Goal: Submit feedback/report problem: Submit feedback/report problem

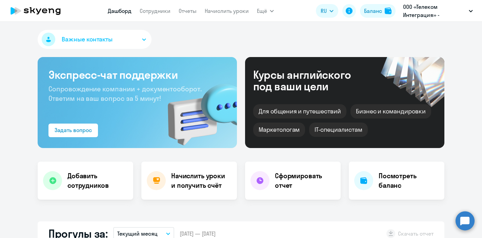
select select "30"
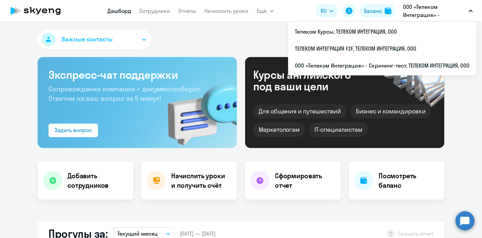
click at [429, 6] on p "ООО «Телеком Интеграция» - Скрининг-тест, ТЕЛЕКОМ ИНТЕГРАЦИЯ, ООО" at bounding box center [434, 11] width 63 height 16
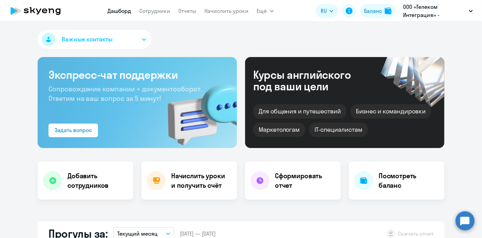
click at [429, 6] on p "ООО «Телеком Интеграция» - Скрининг-тест, ТЕЛЕКОМ ИНТЕГРАЦИЯ, ООО" at bounding box center [434, 11] width 63 height 16
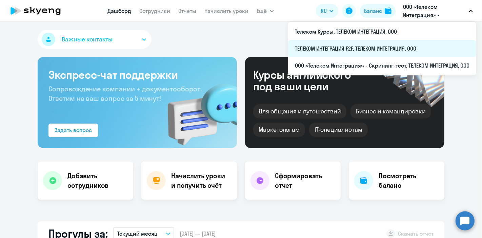
click at [332, 46] on li "ТЕЛЕКОМ ИНТЕГРАЦИЯ F2F, ТЕЛЕКОМ ИНТЕГРАЦИЯ, ООО" at bounding box center [382, 48] width 188 height 17
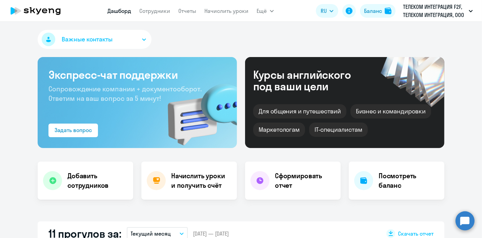
select select "30"
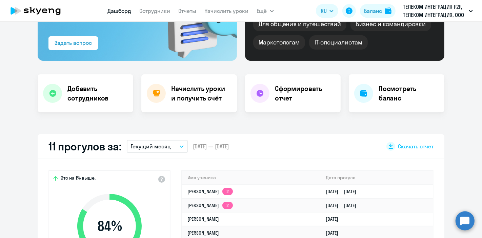
scroll to position [75, 0]
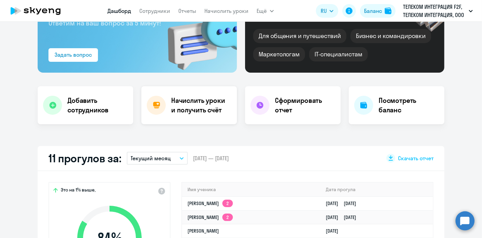
click at [194, 112] on h4 "Начислить уроки и получить счёт" at bounding box center [200, 105] width 59 height 19
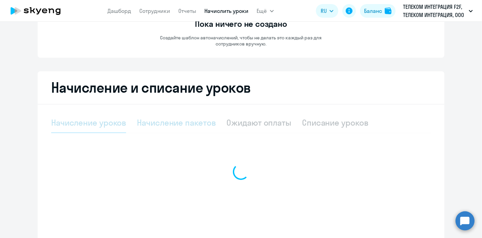
select select "10"
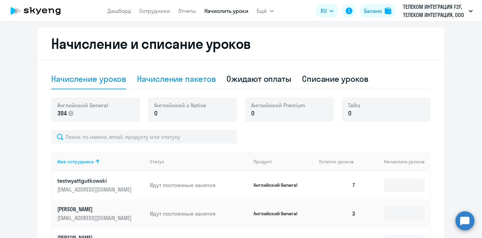
scroll to position [151, 0]
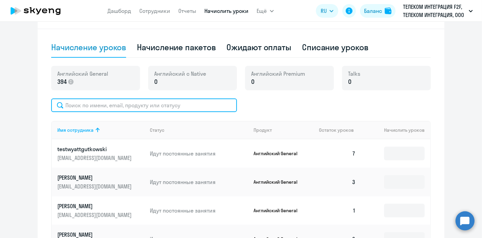
click at [126, 110] on input "text" at bounding box center [144, 105] width 186 height 14
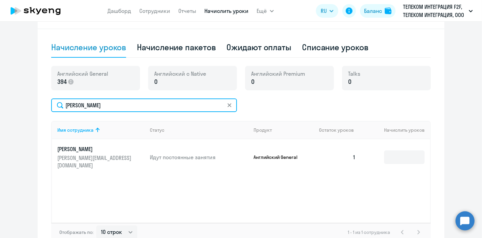
type input "чижов"
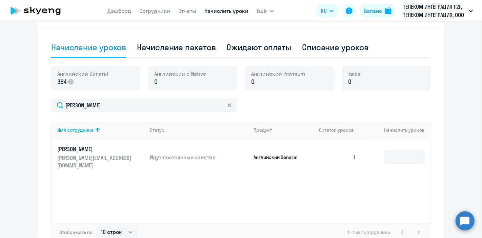
click at [391, 149] on td at bounding box center [395, 157] width 69 height 36
click at [393, 155] on input at bounding box center [404, 157] width 41 height 14
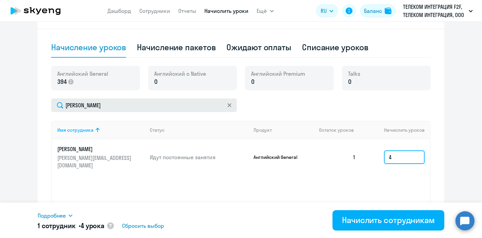
type input "4"
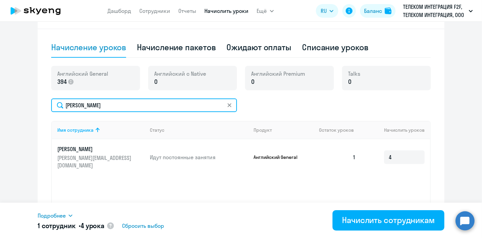
drag, startPoint x: 64, startPoint y: 107, endPoint x: 43, endPoint y: 106, distance: 21.7
click at [43, 106] on div "Начисление и списание уроков Начисление уроков Начисление пакетов Ожидают оплат…" at bounding box center [241, 124] width 407 height 256
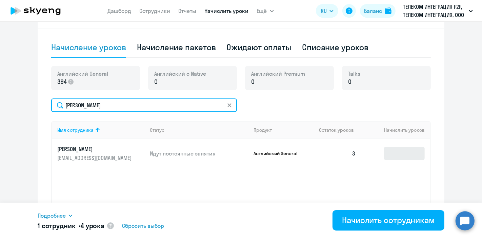
type input "бибикова"
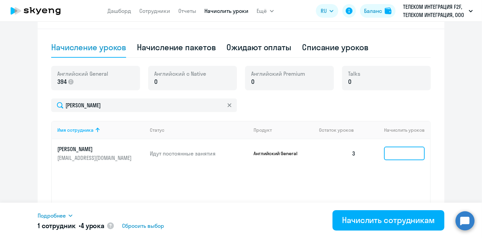
click at [396, 153] on input at bounding box center [404, 154] width 41 height 14
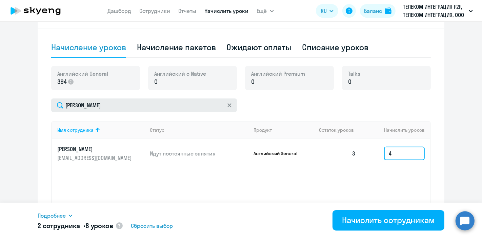
type input "4"
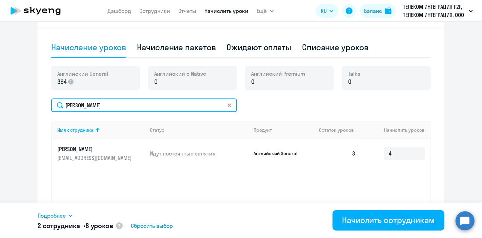
drag, startPoint x: 117, startPoint y: 106, endPoint x: 45, endPoint y: 108, distance: 71.9
click at [45, 108] on div "Начисление и списание уроков Начисление уроков Начисление пакетов Ожидают оплат…" at bounding box center [241, 124] width 407 height 256
type input "валеева"
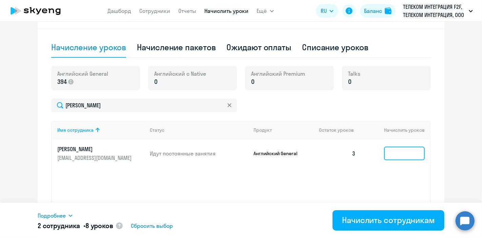
click at [396, 155] on input at bounding box center [404, 154] width 41 height 14
type input "4"
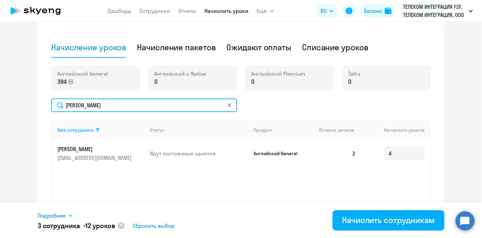
drag, startPoint x: 99, startPoint y: 107, endPoint x: 53, endPoint y: 105, distance: 45.8
click at [52, 107] on input "валеева" at bounding box center [144, 105] width 186 height 14
type input "гераси"
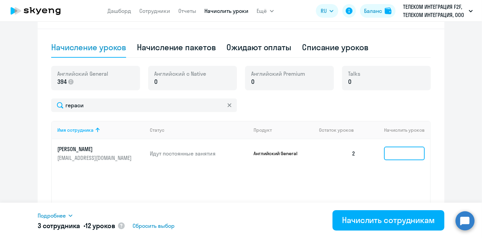
click at [387, 151] on input at bounding box center [404, 154] width 41 height 14
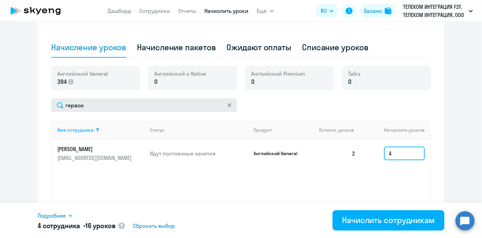
type input "4"
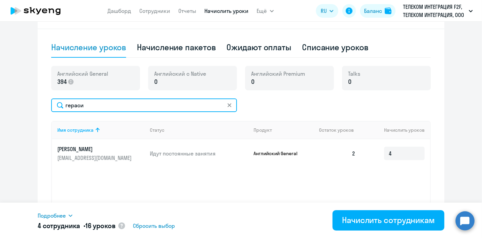
drag, startPoint x: 107, startPoint y: 103, endPoint x: 22, endPoint y: 104, distance: 85.2
click at [22, 104] on ng-component "Автоначисления Новый шаблон Пока ничего не создано Создайте шаблон автоначислен…" at bounding box center [241, 66] width 482 height 371
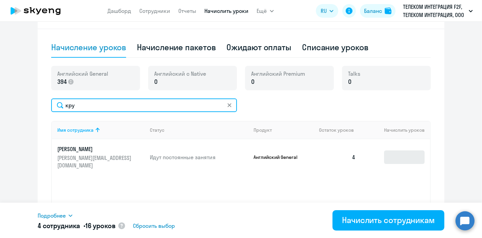
type input "кру"
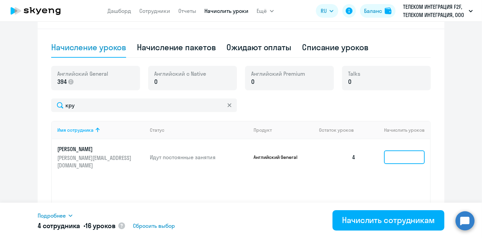
click at [386, 156] on input at bounding box center [404, 157] width 41 height 14
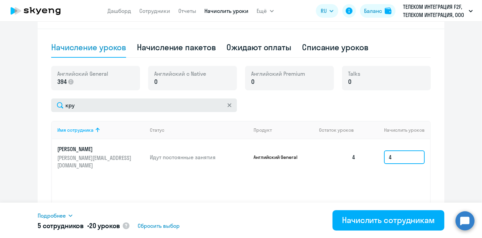
type input "4"
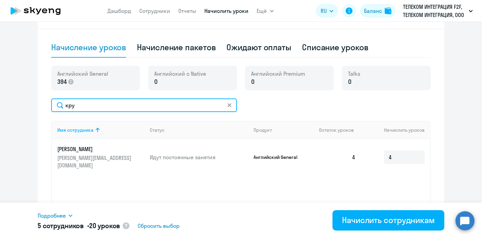
drag, startPoint x: 73, startPoint y: 105, endPoint x: 41, endPoint y: 107, distance: 31.9
click at [41, 107] on div "Начисление и списание уроков Начисление уроков Начисление пакетов Ожидают оплат…" at bounding box center [241, 124] width 407 height 256
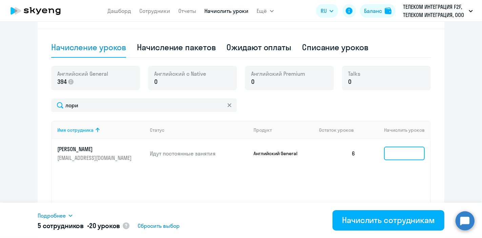
click at [399, 155] on input at bounding box center [404, 154] width 41 height 14
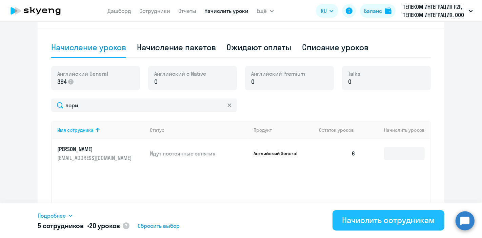
click at [371, 222] on div "Начислить сотрудникам" at bounding box center [388, 219] width 93 height 11
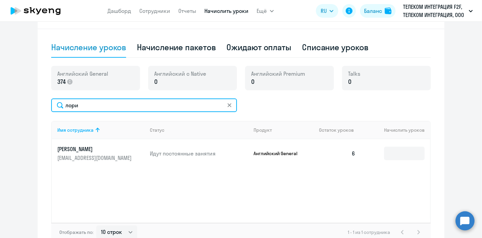
drag, startPoint x: 96, startPoint y: 109, endPoint x: 55, endPoint y: 109, distance: 41.7
click at [55, 109] on input "лори" at bounding box center [144, 105] width 186 height 14
drag, startPoint x: 77, startPoint y: 107, endPoint x: 49, endPoint y: 105, distance: 28.2
click at [51, 105] on input "каб" at bounding box center [144, 105] width 186 height 14
type input "кокор"
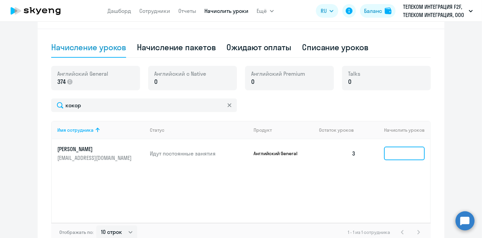
click at [408, 155] on input at bounding box center [404, 154] width 41 height 14
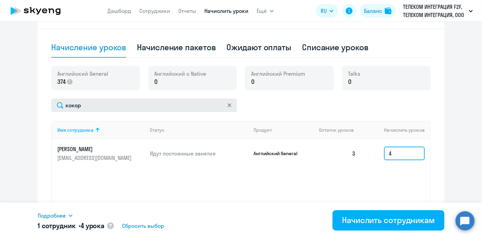
type input "4"
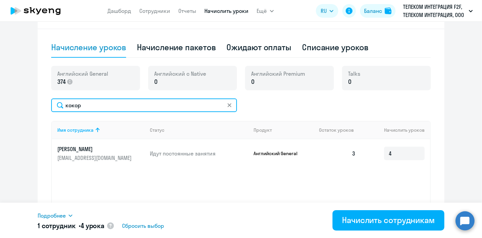
drag, startPoint x: 111, startPoint y: 110, endPoint x: 30, endPoint y: 110, distance: 81.1
click at [30, 110] on ng-component "Автоначисления Новый шаблон Пока ничего не создано Создайте шаблон автоначислен…" at bounding box center [241, 66] width 482 height 371
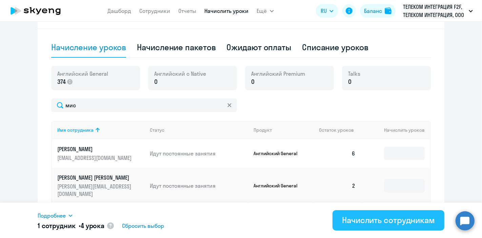
click at [362, 226] on button "Начислить сотрудникам" at bounding box center [389, 220] width 112 height 20
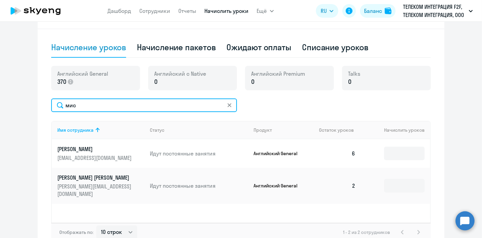
drag, startPoint x: 97, startPoint y: 101, endPoint x: 28, endPoint y: 105, distance: 69.0
click at [28, 105] on ng-component "Автоначисления Новый шаблон Пока ничего не создано Создайте шаблон автоначислен…" at bounding box center [241, 66] width 482 height 371
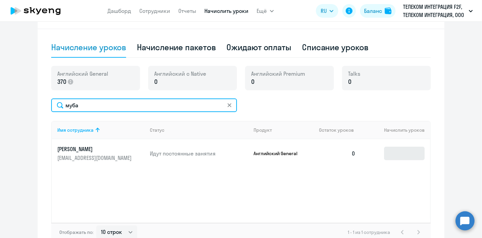
type input "муба"
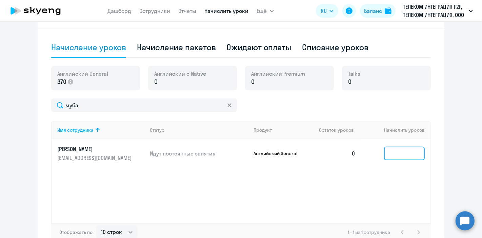
click at [409, 154] on input at bounding box center [404, 154] width 41 height 14
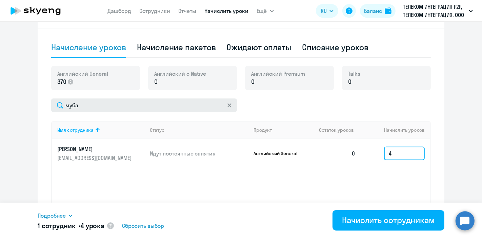
type input "4"
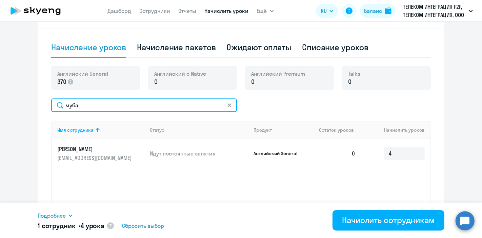
drag, startPoint x: 102, startPoint y: 101, endPoint x: 53, endPoint y: 108, distance: 49.6
click at [53, 108] on input "муба" at bounding box center [144, 105] width 186 height 14
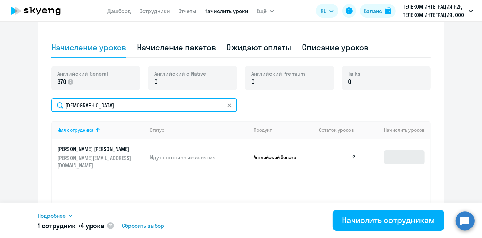
type input "хама"
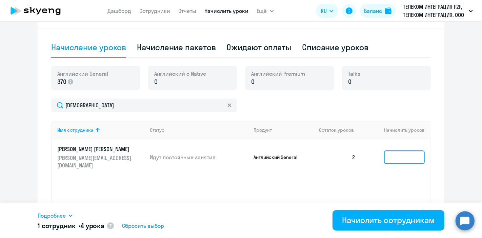
click at [409, 152] on input at bounding box center [404, 157] width 41 height 14
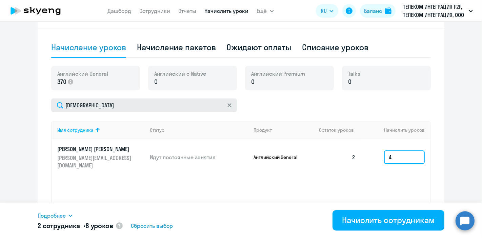
type input "4"
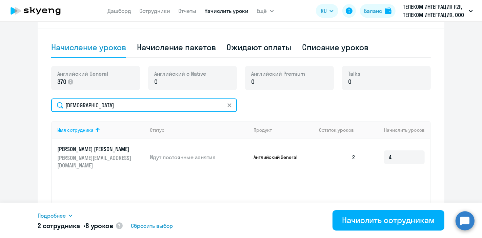
drag, startPoint x: 100, startPoint y: 107, endPoint x: 39, endPoint y: 108, distance: 61.1
click at [39, 108] on div "Начисление и списание уроков Начисление уроков Начисление пакетов Ожидают оплат…" at bounding box center [241, 124] width 407 height 256
type input "лё"
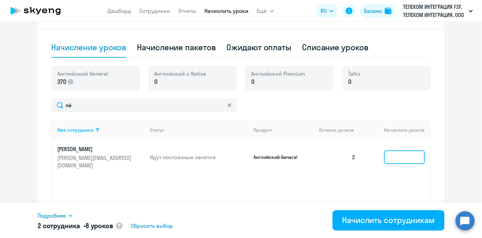
click at [408, 158] on input at bounding box center [404, 157] width 41 height 14
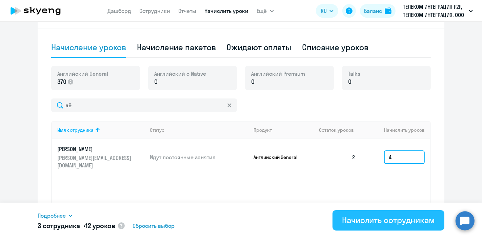
type input "4"
click at [350, 220] on div "Начислить сотрудникам" at bounding box center [388, 219] width 93 height 11
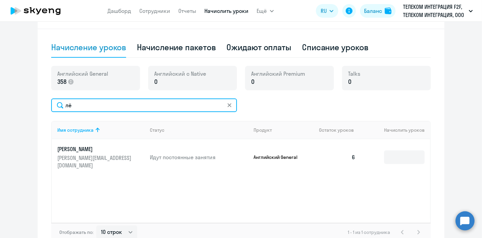
drag, startPoint x: 89, startPoint y: 108, endPoint x: 28, endPoint y: 108, distance: 60.4
click at [28, 108] on ng-component "Автоначисления Новый шаблон Пока ничего не создано Создайте шаблон автоначислен…" at bounding box center [241, 66] width 482 height 371
drag, startPoint x: 74, startPoint y: 101, endPoint x: 57, endPoint y: 102, distance: 16.3
click at [57, 102] on input "заки" at bounding box center [144, 105] width 186 height 14
type input "сады"
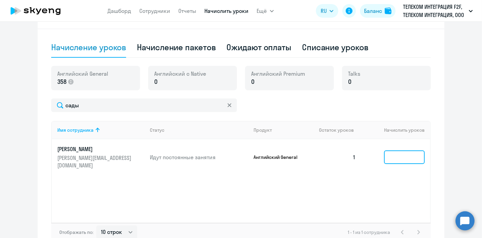
click at [395, 153] on input at bounding box center [404, 157] width 41 height 14
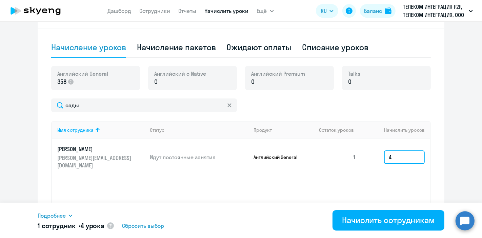
type input "4"
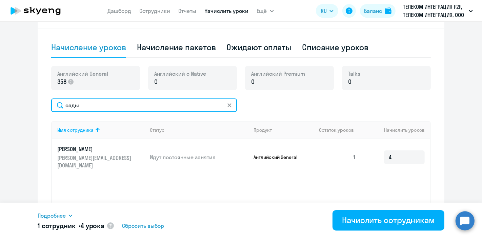
click at [106, 101] on input "сады" at bounding box center [144, 105] width 186 height 14
drag, startPoint x: 97, startPoint y: 101, endPoint x: 30, endPoint y: 109, distance: 67.7
click at [30, 109] on ng-component "Автоначисления Новый шаблон Пока ничего не создано Создайте шаблон автоначислен…" at bounding box center [241, 66] width 482 height 371
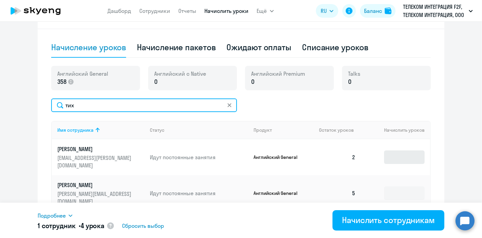
type input "тих"
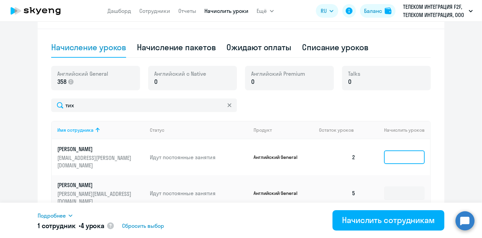
click at [396, 155] on input at bounding box center [404, 157] width 41 height 14
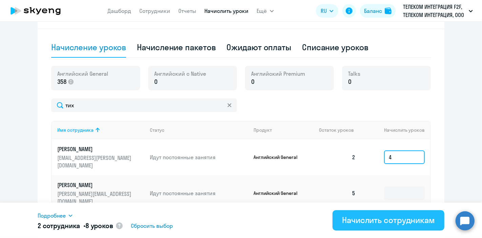
type input "4"
click at [380, 222] on div "Начислить сотрудникам" at bounding box center [388, 219] width 93 height 11
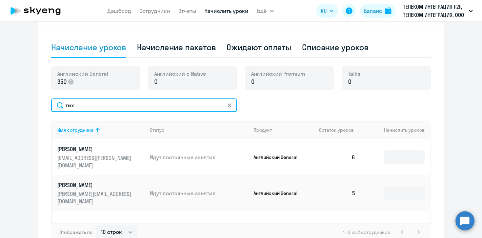
drag, startPoint x: 88, startPoint y: 108, endPoint x: 35, endPoint y: 110, distance: 53.3
click at [38, 110] on div "Начисление и списание уроков Начисление уроков Начисление пакетов Ожидают оплат…" at bounding box center [241, 124] width 407 height 256
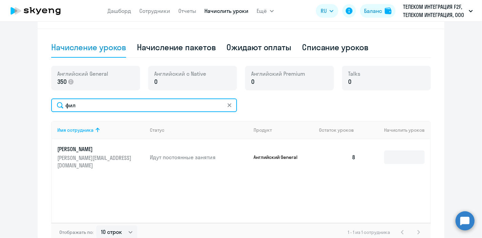
drag, startPoint x: 56, startPoint y: 106, endPoint x: 43, endPoint y: 106, distance: 12.6
click at [43, 106] on div "Начисление и списание уроков Начисление уроков Начисление пакетов Ожидают оплат…" at bounding box center [241, 124] width 407 height 256
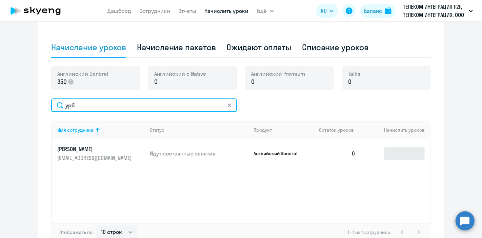
type input "урб"
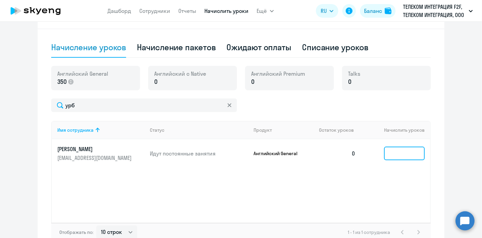
click at [397, 152] on input at bounding box center [404, 154] width 41 height 14
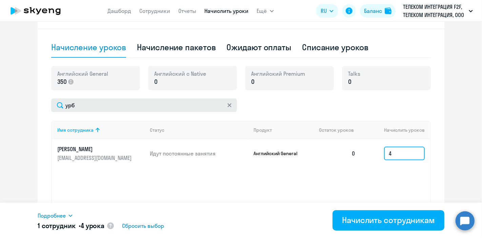
type input "4"
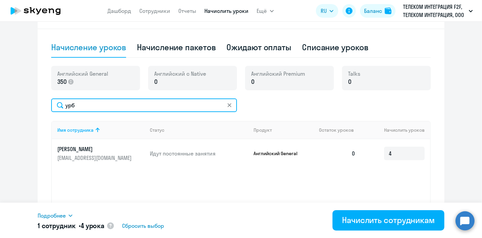
drag, startPoint x: 89, startPoint y: 106, endPoint x: 51, endPoint y: 103, distance: 37.8
click at [51, 103] on input "урб" at bounding box center [144, 105] width 186 height 14
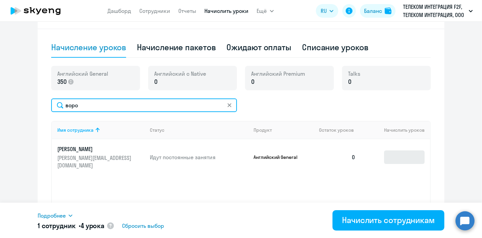
type input "воро"
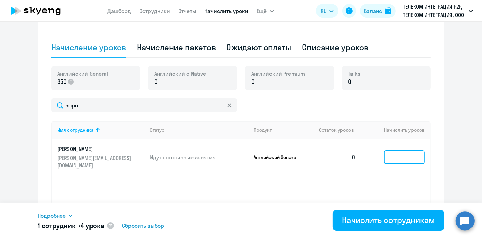
click at [399, 159] on input at bounding box center [404, 157] width 41 height 14
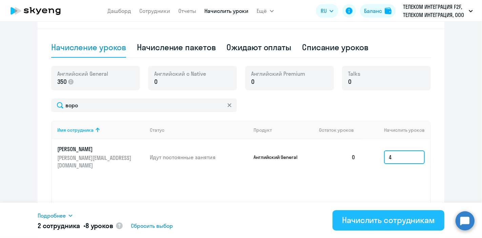
type input "4"
click at [384, 220] on div "Начислить сотрудникам" at bounding box center [388, 219] width 93 height 11
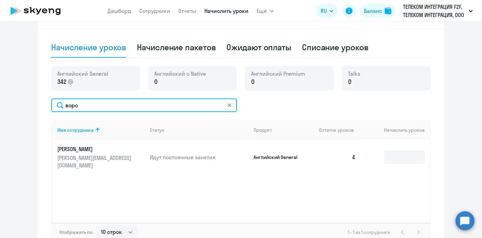
drag, startPoint x: 109, startPoint y: 102, endPoint x: 7, endPoint y: 108, distance: 102.6
click at [7, 108] on ng-component "Автоначисления Новый шаблон Пока ничего не создано Создайте шаблон автоначислен…" at bounding box center [241, 66] width 482 height 371
type input "купч"
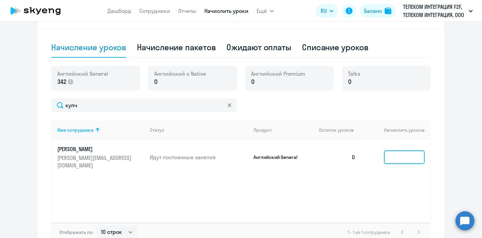
click at [411, 155] on input at bounding box center [404, 157] width 41 height 14
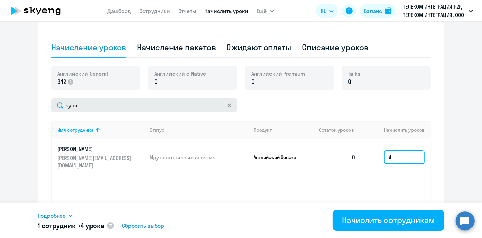
type input "4"
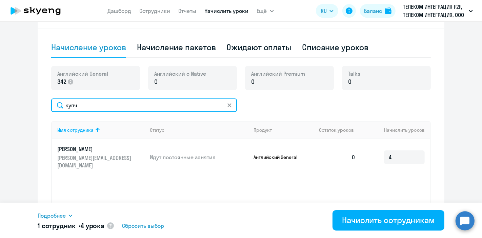
drag, startPoint x: 123, startPoint y: 103, endPoint x: 43, endPoint y: 105, distance: 80.4
click at [43, 105] on div "Начисление и списание уроков Начисление уроков Начисление пакетов Ожидают оплат…" at bounding box center [241, 124] width 407 height 256
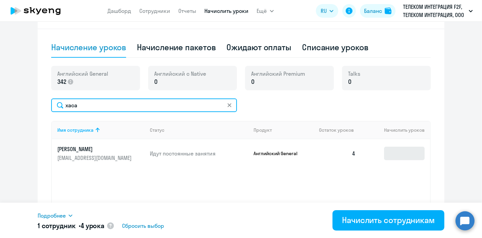
type input "хаса"
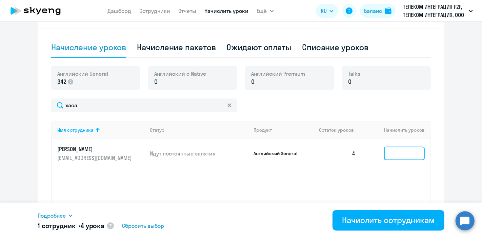
click at [389, 160] on input at bounding box center [404, 154] width 41 height 14
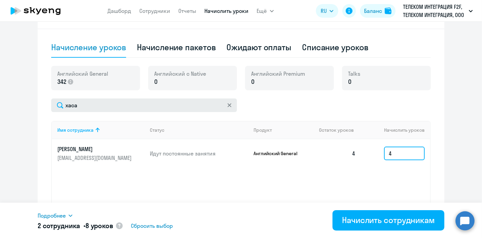
type input "4"
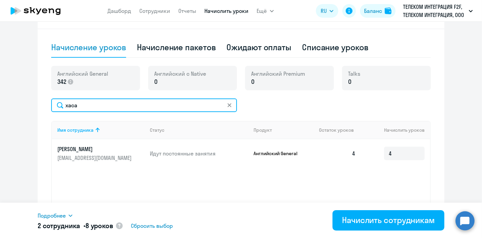
drag, startPoint x: 94, startPoint y: 106, endPoint x: 44, endPoint y: 107, distance: 49.2
click at [44, 107] on div "Начисление и списание уроков Начисление уроков Начисление пакетов Ожидают оплат…" at bounding box center [241, 124] width 407 height 256
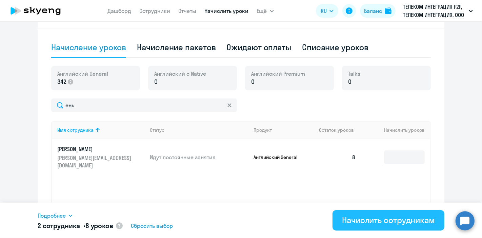
click at [378, 223] on div "Начислить сотрудникам" at bounding box center [388, 219] width 93 height 11
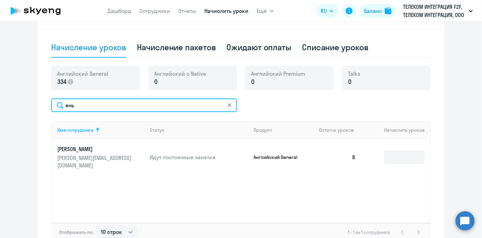
drag, startPoint x: 103, startPoint y: 102, endPoint x: 28, endPoint y: 104, distance: 75.7
click at [28, 104] on ng-component "Автоначисления Новый шаблон Пока ничего не создано Создайте шаблон автоначислен…" at bounding box center [241, 66] width 482 height 371
drag, startPoint x: 87, startPoint y: 107, endPoint x: 53, endPoint y: 107, distance: 34.3
click at [53, 107] on input "олу" at bounding box center [144, 105] width 186 height 14
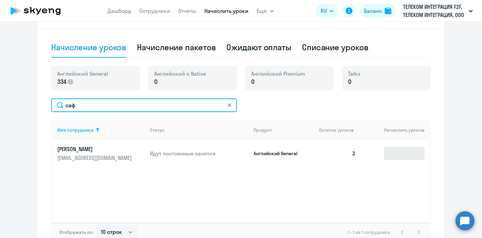
type input "саф"
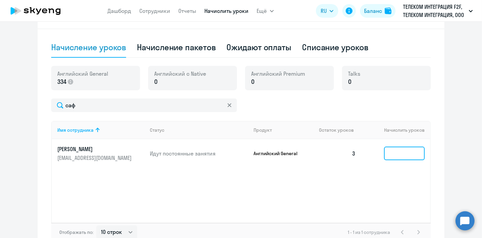
click at [397, 151] on input at bounding box center [404, 154] width 41 height 14
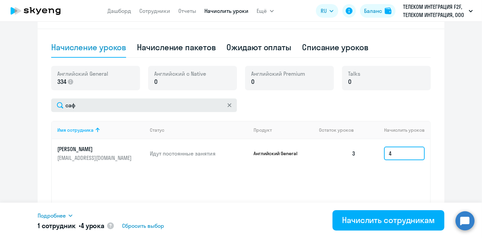
type input "4"
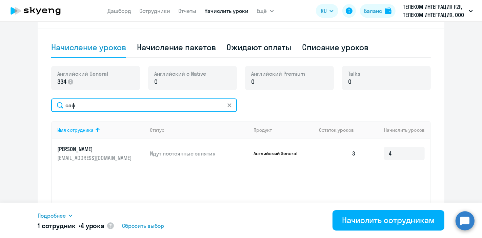
drag, startPoint x: 63, startPoint y: 106, endPoint x: 46, endPoint y: 105, distance: 16.7
click at [46, 105] on div "Начисление и списание уроков Начисление уроков Начисление пакетов Ожидают оплат…" at bounding box center [241, 124] width 407 height 256
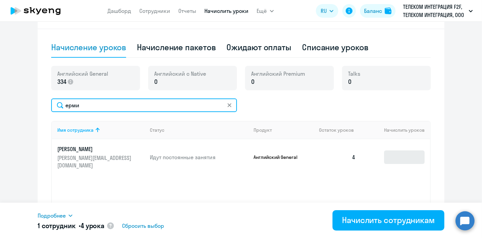
type input "ерми"
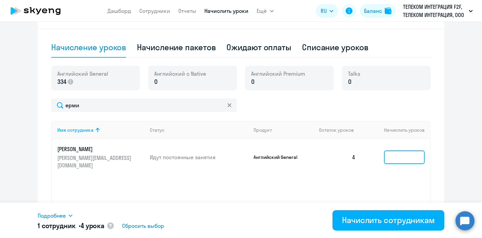
click at [405, 159] on input at bounding box center [404, 157] width 41 height 14
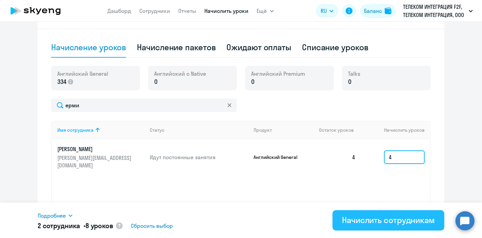
type input "4"
click at [377, 221] on div "Начислить сотрудникам" at bounding box center [388, 219] width 93 height 11
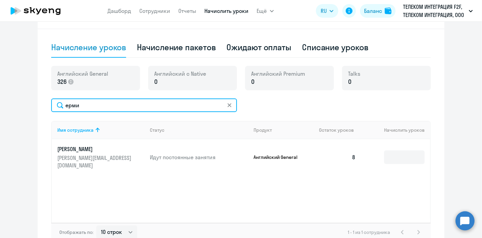
drag, startPoint x: 108, startPoint y: 108, endPoint x: 41, endPoint y: 109, distance: 66.8
click at [41, 109] on div "Начисление и списание уроков Начисление уроков Начисление пакетов Ожидают оплат…" at bounding box center [241, 124] width 407 height 256
drag, startPoint x: 79, startPoint y: 105, endPoint x: 30, endPoint y: 108, distance: 49.2
click at [30, 108] on ng-component "Автоначисления Новый шаблон Пока ничего не создано Создайте шаблон автоначислен…" at bounding box center [241, 66] width 482 height 371
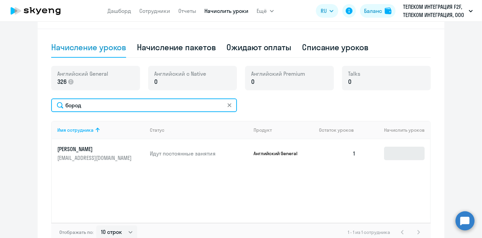
type input "бород"
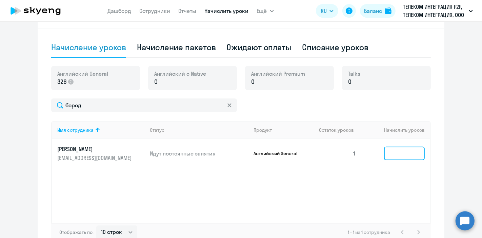
click at [394, 154] on input at bounding box center [404, 154] width 41 height 14
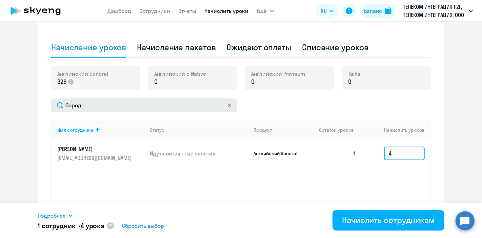
type input "4"
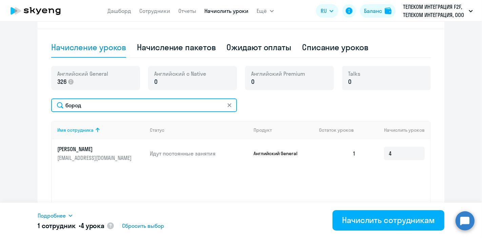
drag, startPoint x: 100, startPoint y: 101, endPoint x: 16, endPoint y: 104, distance: 83.5
click at [16, 104] on ng-component "Автоначисления Новый шаблон Пока ничего не создано Создайте шаблон автоначислен…" at bounding box center [241, 66] width 482 height 371
type input "гиляз"
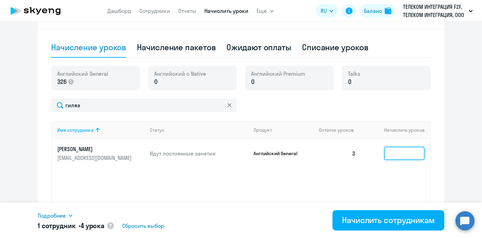
click at [394, 154] on input at bounding box center [404, 154] width 41 height 14
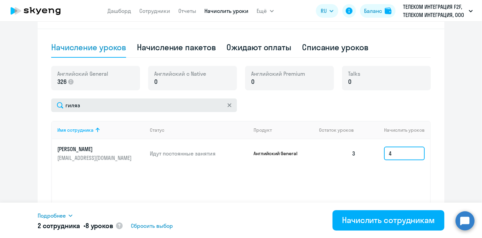
type input "4"
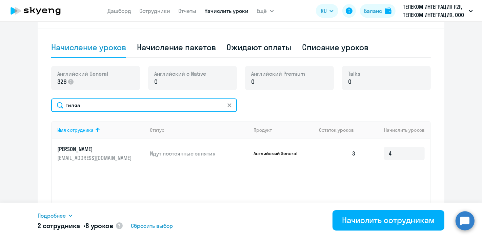
drag, startPoint x: 60, startPoint y: 108, endPoint x: 37, endPoint y: 107, distance: 23.8
click at [38, 108] on div "Начисление и списание уроков Начисление уроков Начисление пакетов Ожидают оплат…" at bounding box center [241, 124] width 407 height 256
type input "загай"
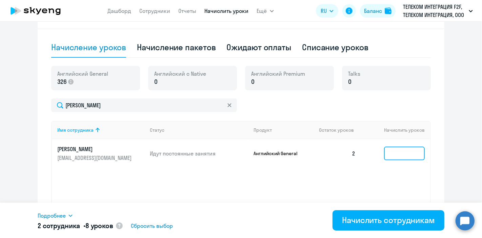
click at [400, 159] on input at bounding box center [404, 154] width 41 height 14
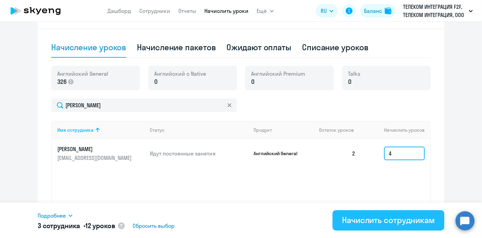
type input "4"
click at [395, 227] on button "Начислить сотрудникам" at bounding box center [389, 220] width 112 height 20
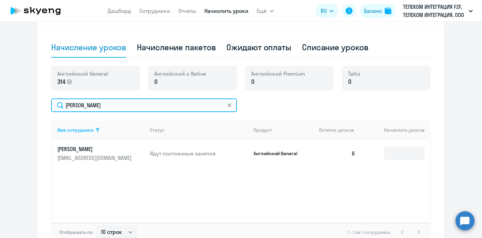
drag, startPoint x: 115, startPoint y: 99, endPoint x: 27, endPoint y: 103, distance: 88.3
click at [27, 103] on ng-component "Автоначисления Новый шаблон Пока ничего не создано Создайте шаблон автоначислен…" at bounding box center [241, 66] width 482 height 371
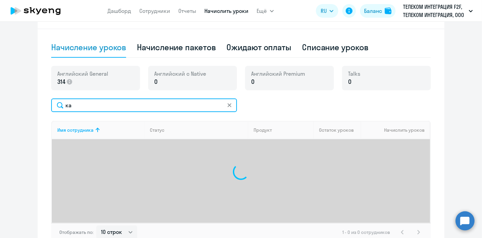
type input "к"
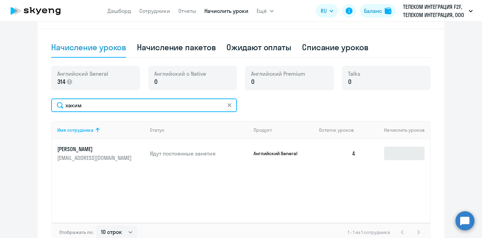
type input "хаким"
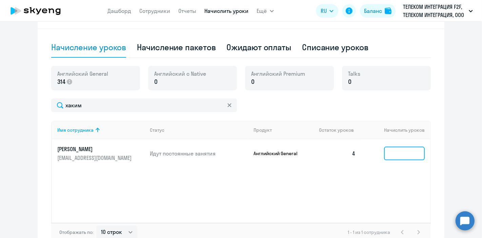
click at [389, 151] on input at bounding box center [404, 154] width 41 height 14
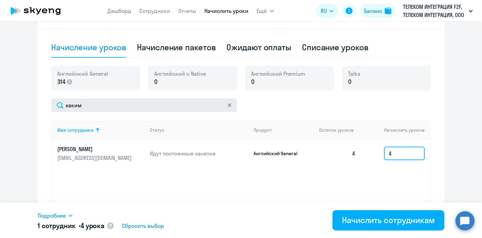
type input "4"
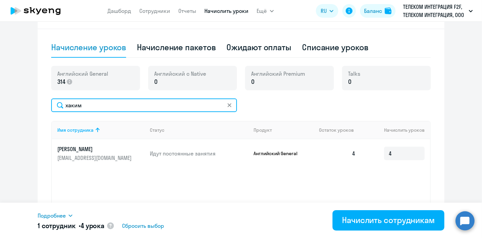
drag, startPoint x: 115, startPoint y: 102, endPoint x: 5, endPoint y: 109, distance: 110.8
click at [5, 109] on ng-component "Автоначисления Новый шаблон Пока ничего не создано Создайте шаблон автоначислен…" at bounding box center [241, 66] width 482 height 371
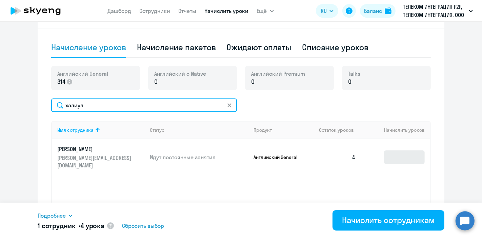
type input "халиул"
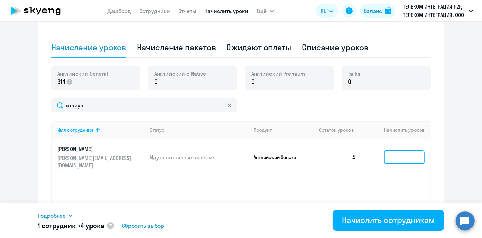
click at [395, 150] on input at bounding box center [404, 157] width 41 height 14
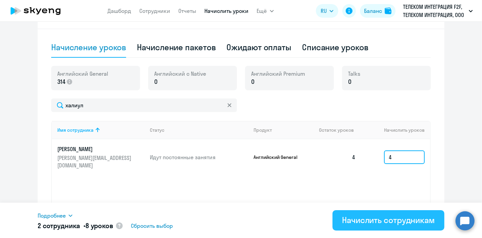
type input "4"
click at [391, 220] on div "Начислить сотрудникам" at bounding box center [388, 219] width 93 height 11
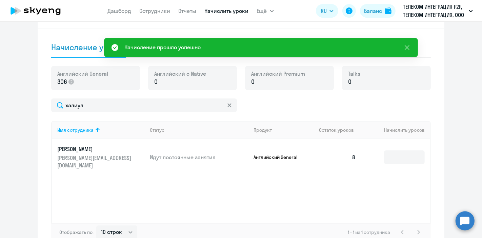
click at [228, 104] on icon at bounding box center [230, 105] width 4 height 4
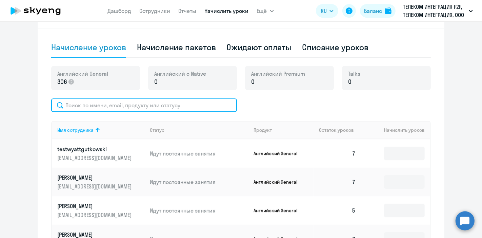
click at [105, 109] on input "text" at bounding box center [144, 105] width 186 height 14
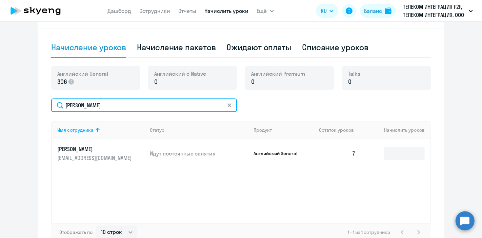
drag, startPoint x: 87, startPoint y: 105, endPoint x: 34, endPoint y: 102, distance: 53.0
click at [34, 102] on ng-component "Автоначисления Новый шаблон Пока ничего не создано Создайте шаблон автоначислен…" at bounding box center [241, 66] width 482 height 371
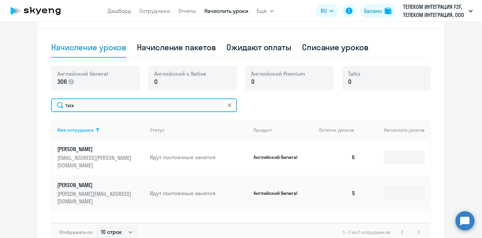
drag, startPoint x: 103, startPoint y: 109, endPoint x: 59, endPoint y: 108, distance: 44.1
click at [59, 108] on input "тих" at bounding box center [144, 105] width 186 height 14
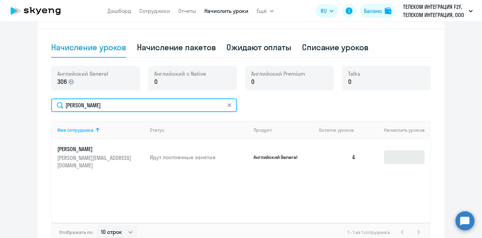
type input "клим"
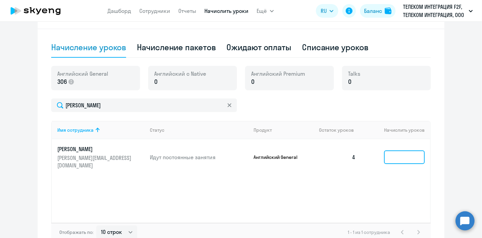
click at [416, 157] on input at bounding box center [404, 157] width 41 height 14
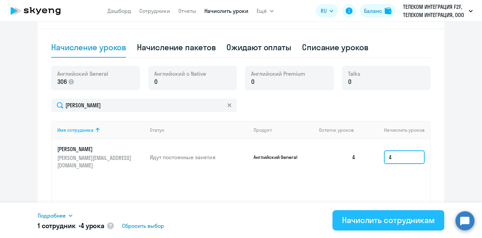
type input "4"
click at [410, 225] on div "Начислить сотрудникам" at bounding box center [388, 219] width 93 height 11
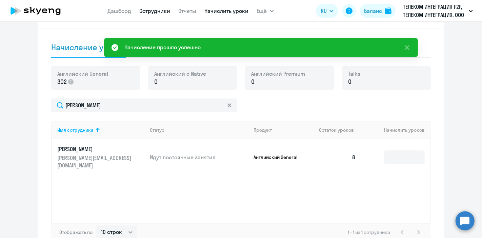
click at [162, 12] on link "Сотрудники" at bounding box center [155, 10] width 31 height 7
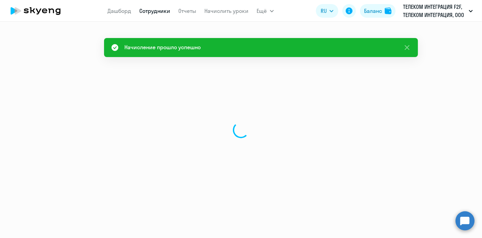
select select "30"
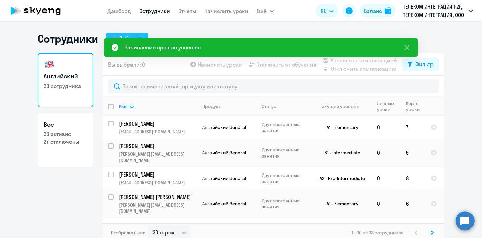
click at [134, 36] on div "Добавить" at bounding box center [131, 38] width 24 height 8
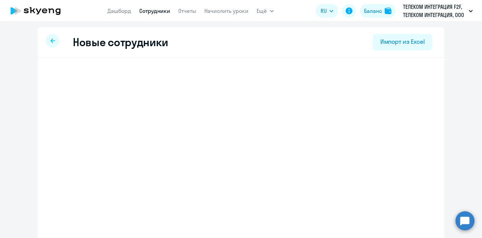
select select "english_adult_not_native_speaker"
select select "3"
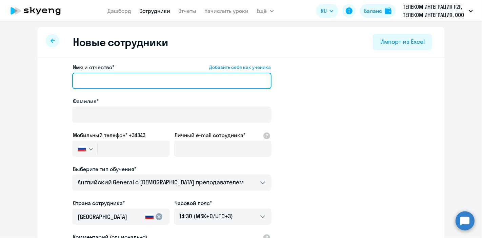
click at [95, 77] on input "Имя и отчество* Добавить себя как ученика" at bounding box center [171, 81] width 199 height 16
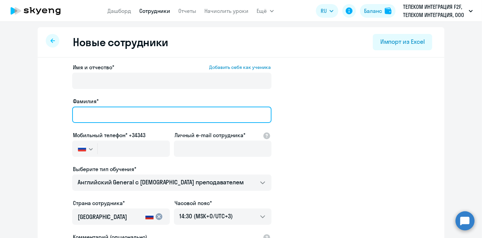
click at [93, 110] on div "Фамилия*" at bounding box center [171, 111] width 199 height 28
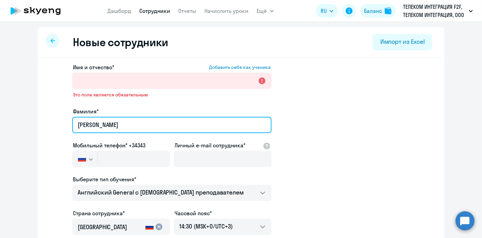
type input "Багыманов"
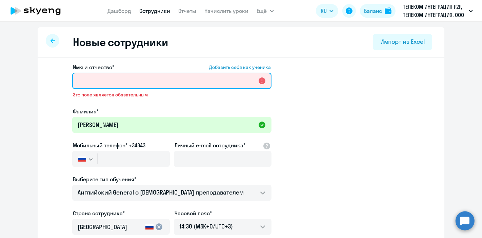
click at [134, 84] on input "Имя и отчество* Добавить себя как ученика" at bounding box center [171, 81] width 199 height 16
paste input "Дамир Маратович"
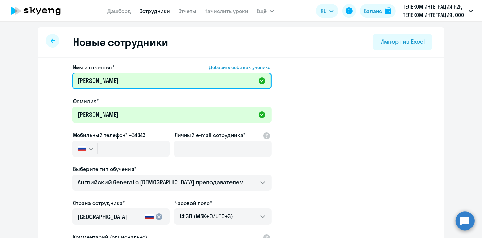
type input "Дамир Маратович"
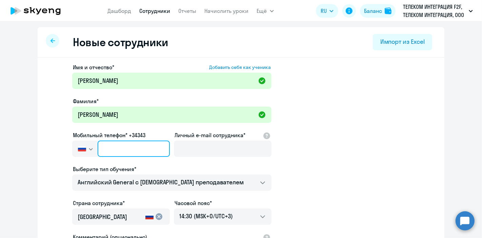
click at [109, 152] on input "text" at bounding box center [134, 148] width 72 height 16
paste input "+7 950 325-34-55"
type input "+7 950 325-34-55"
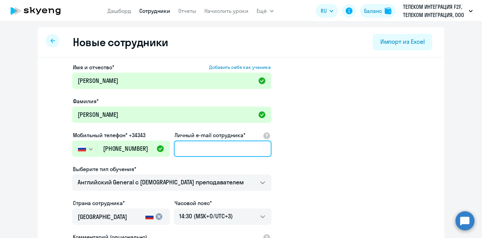
click at [196, 142] on input "Личный e-mail сотрудника*" at bounding box center [223, 148] width 98 height 16
paste input "Damir.Bagymanov@innostage-group.ru"
type input "Damir.Bagymanov@innostage-group.ru"
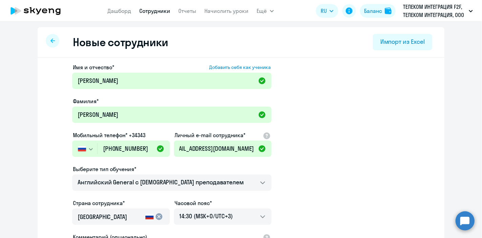
click at [308, 155] on app-new-student-form "Имя и отчество* Добавить себя как ученика Дамир Маратович Фамилия* Багыманов Мо…" at bounding box center [241, 184] width 385 height 242
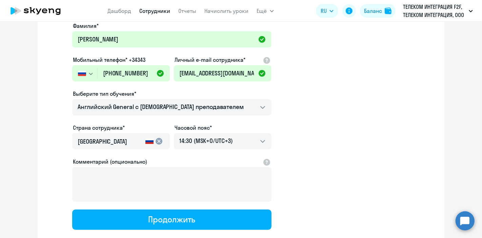
scroll to position [116, 0]
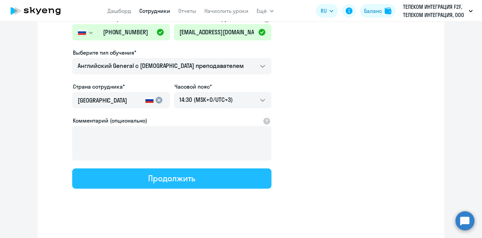
click at [208, 178] on button "Продолжить" at bounding box center [171, 178] width 199 height 20
select select "english_adult_not_native_speaker"
select select "3"
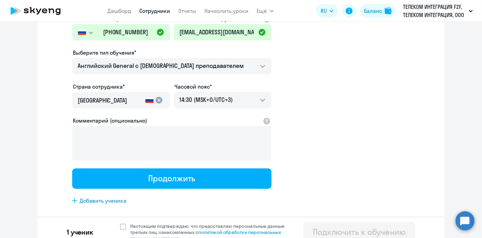
scroll to position [0, 0]
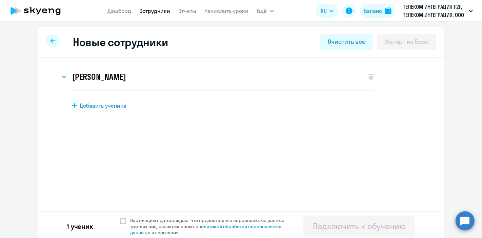
click at [99, 103] on span "Добавить ученика" at bounding box center [103, 105] width 47 height 7
select select "english_adult_not_native_speaker"
select select "3"
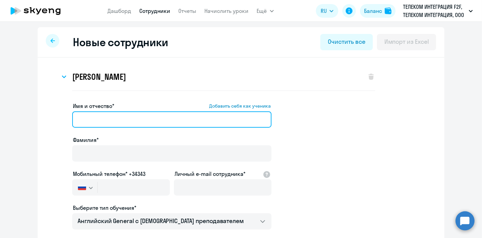
click at [126, 114] on input "Имя и отчество* Добавить себя как ученика" at bounding box center [171, 119] width 199 height 16
paste input "[PERSON_NAME]"
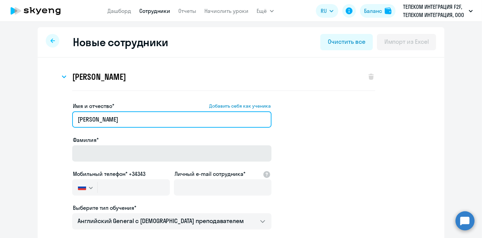
type input "[PERSON_NAME]"
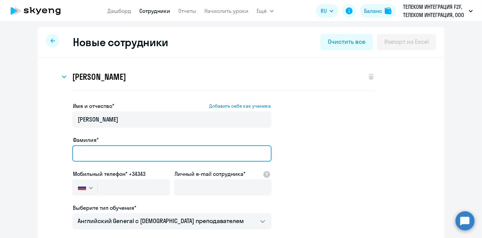
click at [96, 151] on input "Фамилия*" at bounding box center [171, 153] width 199 height 16
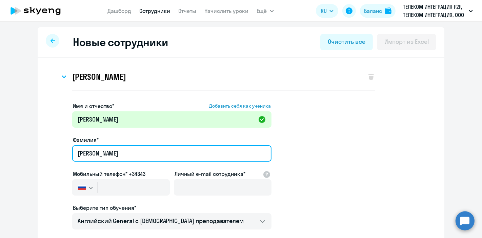
type input "[PERSON_NAME]"
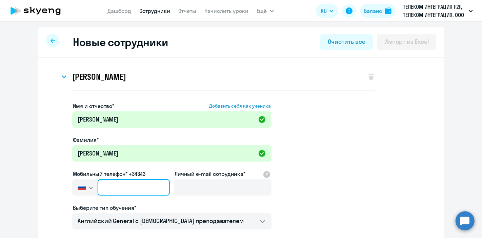
click at [143, 186] on input "text" at bounding box center [134, 187] width 72 height 16
paste input "+7 950 320-92-58"
type input "+7 950 320-92-58"
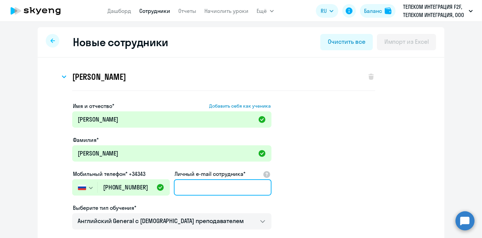
click at [205, 190] on input "Личный e-mail сотрудника*" at bounding box center [223, 187] width 98 height 16
paste input "[PERSON_NAME][EMAIL_ADDRESS][DOMAIN_NAME]"
type input "[PERSON_NAME][EMAIL_ADDRESS][DOMAIN_NAME]"
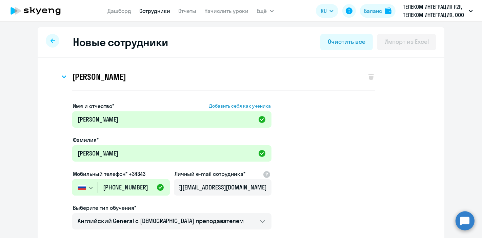
click at [328, 180] on app-new-student-form "Имя и отчество* Добавить себя как ученика Анастасия Евгениевна Фамилия* Виссари…" at bounding box center [241, 223] width 385 height 242
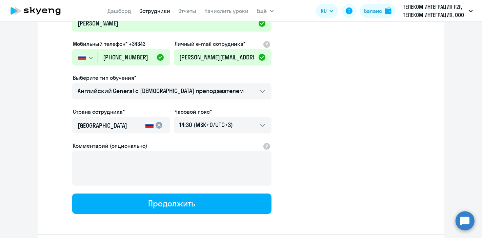
scroll to position [155, 0]
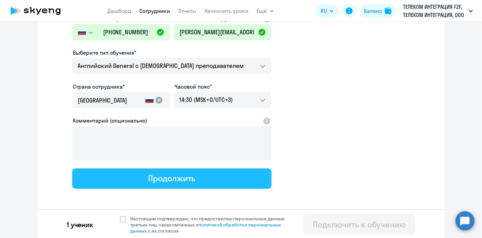
click at [215, 175] on button "Продолжить" at bounding box center [171, 178] width 199 height 20
select select "english_adult_not_native_speaker"
select select "3"
select select "english_adult_not_native_speaker"
select select "3"
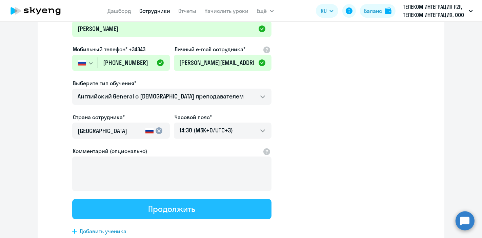
scroll to position [0, 0]
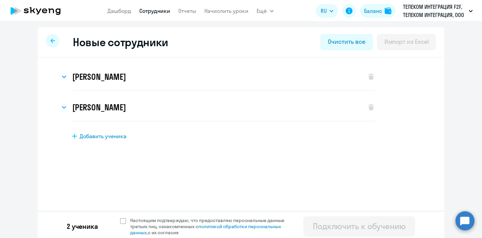
click at [115, 222] on div "2 ученика Настоящим подтверждаю, что предоставляю персональные данные третьих л…" at bounding box center [241, 226] width 407 height 31
click at [120, 222] on span at bounding box center [123, 221] width 6 height 6
click at [120, 217] on input "Настоящим подтверждаю, что предоставляю персональные данные третьих лиц, ознако…" at bounding box center [120, 217] width 0 height 0
checkbox input "true"
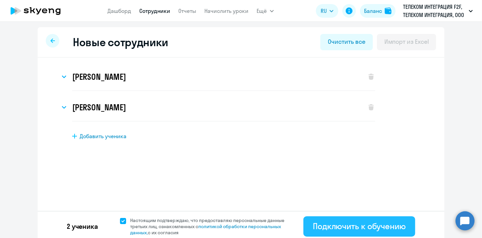
click at [392, 221] on div "Подключить к обучению" at bounding box center [359, 225] width 93 height 11
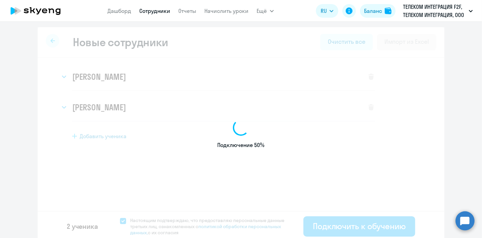
select select "english_adult_not_native_speaker"
select select "3"
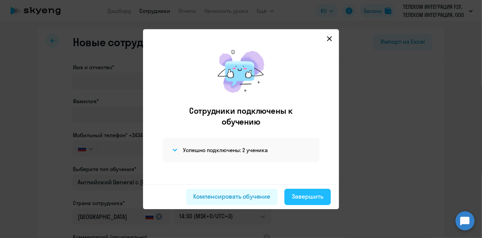
click at [315, 195] on div "Завершить" at bounding box center [308, 196] width 32 height 9
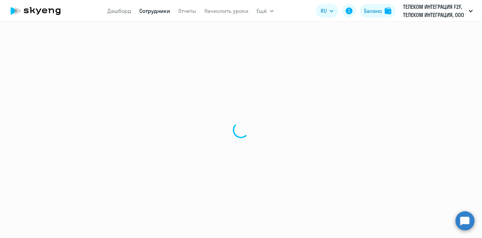
select select "30"
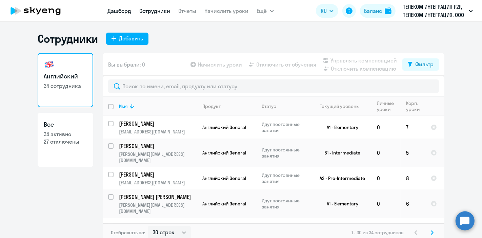
click at [128, 12] on link "Дашборд" at bounding box center [120, 10] width 24 height 7
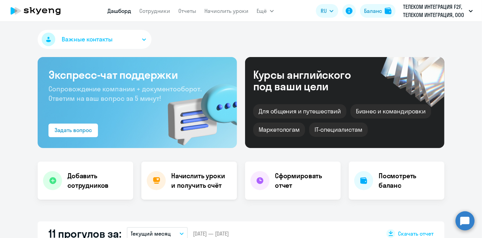
click at [189, 184] on h4 "Начислить уроки и получить счёт" at bounding box center [200, 180] width 59 height 19
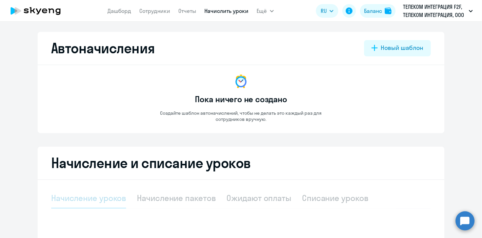
select select "10"
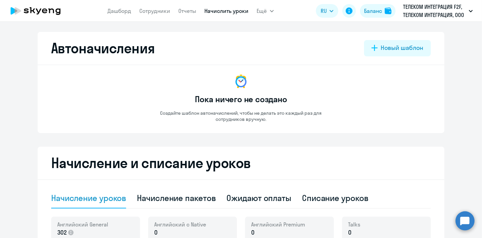
scroll to position [113, 0]
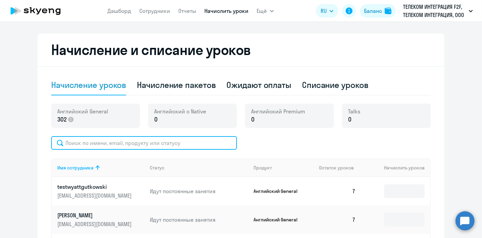
click at [128, 146] on input "text" at bounding box center [144, 143] width 186 height 14
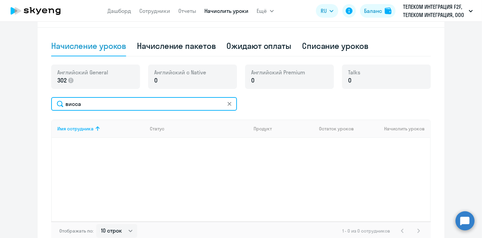
scroll to position [188, 0]
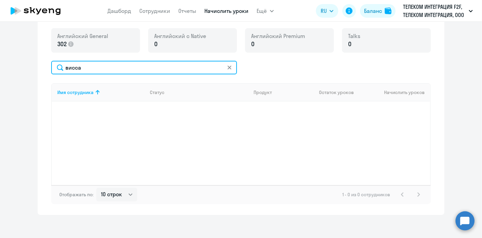
drag, startPoint x: 92, startPoint y: 68, endPoint x: 35, endPoint y: 68, distance: 57.3
click at [38, 68] on div "Начисление и списание уроков Начисление уроков Начисление пакетов Ожидают оплат…" at bounding box center [241, 86] width 407 height 256
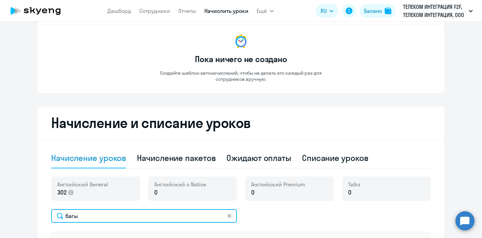
scroll to position [0, 0]
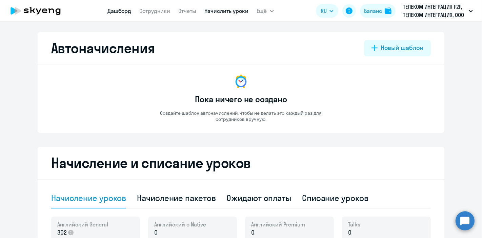
type input "багы"
click at [115, 12] on link "Дашборд" at bounding box center [120, 10] width 24 height 7
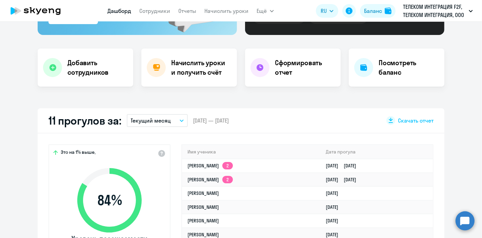
scroll to position [75, 0]
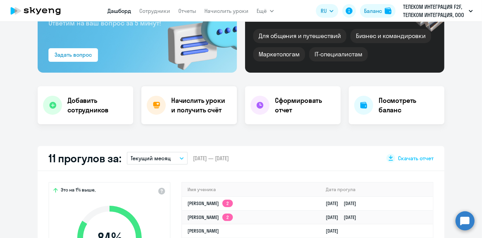
click at [197, 101] on h4 "Начислить уроки и получить счёт" at bounding box center [200, 105] width 59 height 19
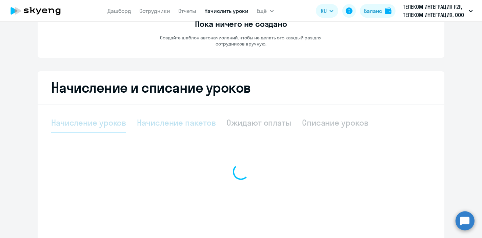
select select "10"
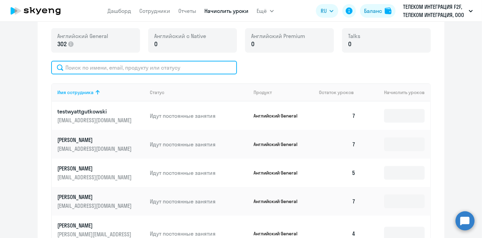
click at [111, 68] on input "text" at bounding box center [144, 68] width 186 height 14
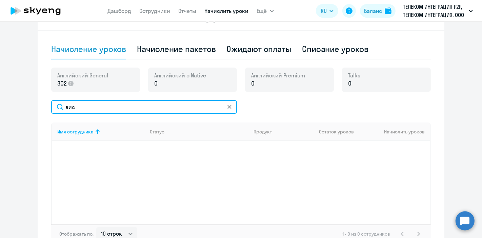
scroll to position [113, 0]
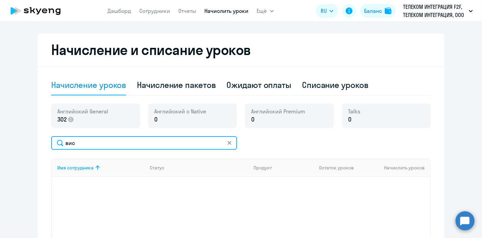
type input "вис"
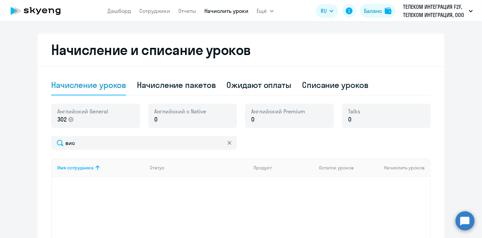
click at [228, 146] on div at bounding box center [229, 143] width 5 height 14
click at [228, 143] on icon at bounding box center [230, 143] width 4 height 4
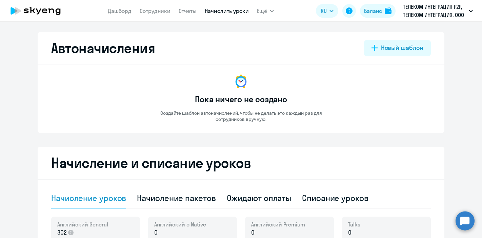
select select "10"
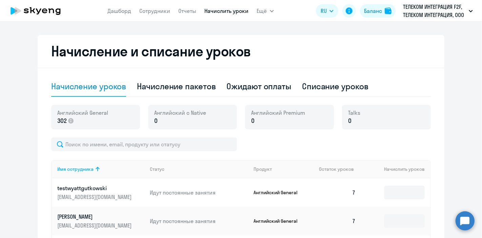
scroll to position [113, 0]
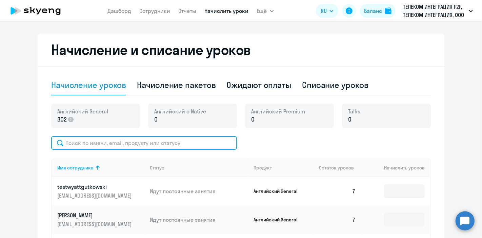
click at [103, 139] on input "text" at bounding box center [144, 143] width 186 height 14
paste input "[PERSON_NAME][EMAIL_ADDRESS][DOMAIN_NAME]"
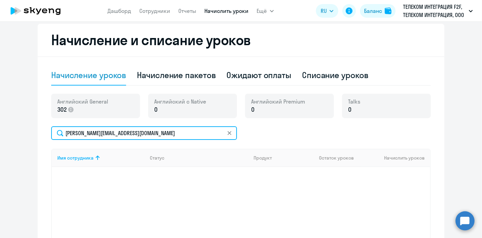
scroll to position [75, 0]
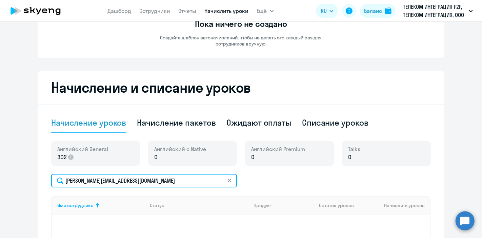
type input "[PERSON_NAME][EMAIL_ADDRESS][DOMAIN_NAME]"
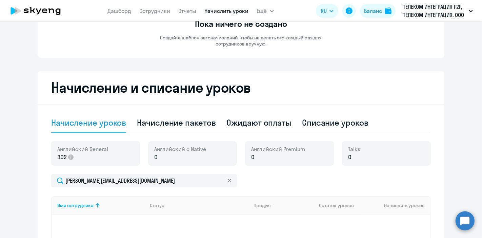
click at [228, 179] on icon at bounding box center [230, 180] width 4 height 4
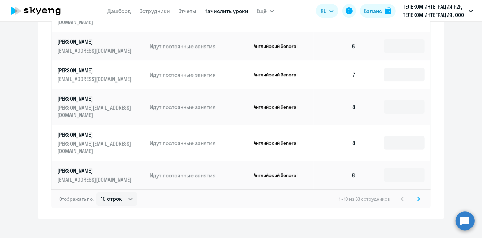
scroll to position [399, 0]
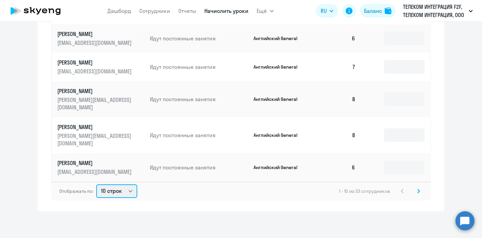
click at [124, 188] on select "10 строк 30 строк 50 строк" at bounding box center [116, 191] width 41 height 14
select select "50"
click at [96, 184] on select "10 строк 30 строк 50 строк" at bounding box center [116, 191] width 41 height 14
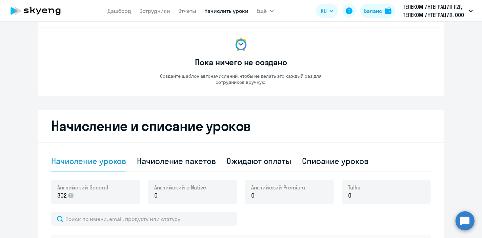
scroll to position [0, 0]
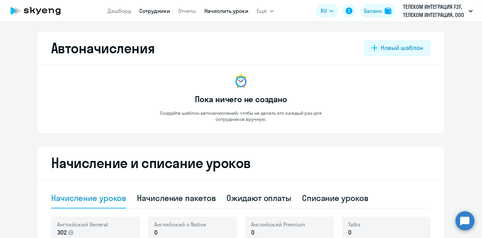
click at [143, 11] on link "Сотрудники" at bounding box center [155, 10] width 31 height 7
select select "30"
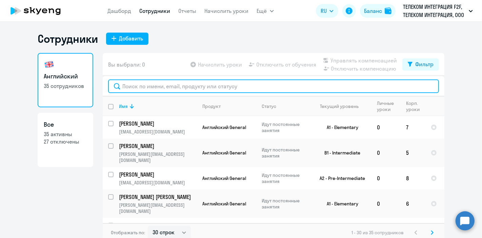
click at [159, 89] on input "text" at bounding box center [273, 86] width 331 height 14
paste input "[PERSON_NAME][EMAIL_ADDRESS][DOMAIN_NAME]"
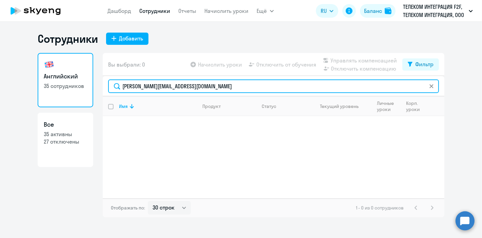
type input "[PERSON_NAME][EMAIL_ADDRESS][DOMAIN_NAME]"
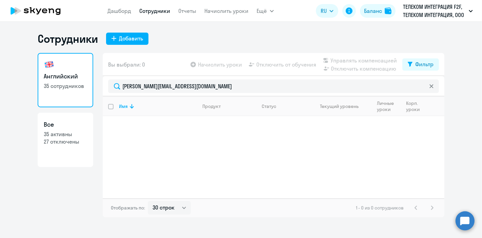
click at [73, 87] on p "35 сотрудников" at bounding box center [65, 85] width 43 height 7
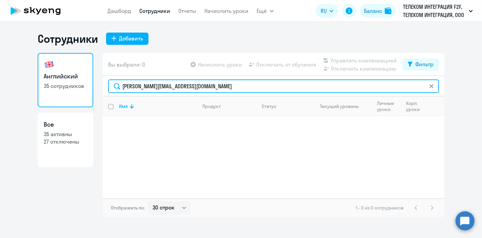
drag, startPoint x: 248, startPoint y: 88, endPoint x: 77, endPoint y: 90, distance: 170.7
click at [77, 91] on div "Английский 35 сотрудников Все 35 активны 27 отключены Вы выбрали: 0 Начислить у…" at bounding box center [241, 135] width 407 height 164
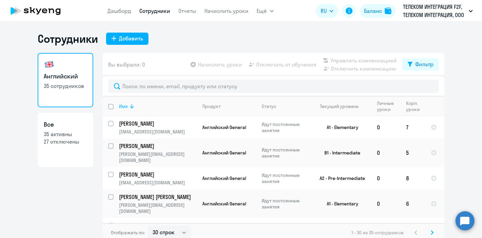
click at [128, 109] on icon at bounding box center [132, 106] width 8 height 8
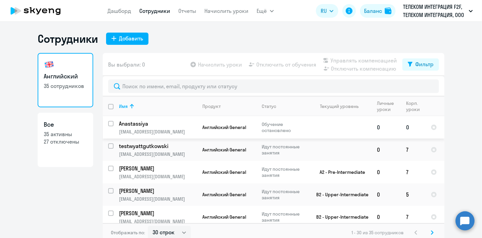
click at [176, 130] on p "[EMAIL_ADDRESS][DOMAIN_NAME]" at bounding box center [158, 132] width 78 height 6
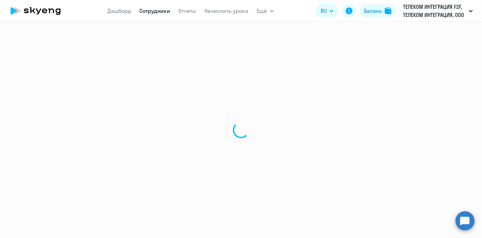
select select "english"
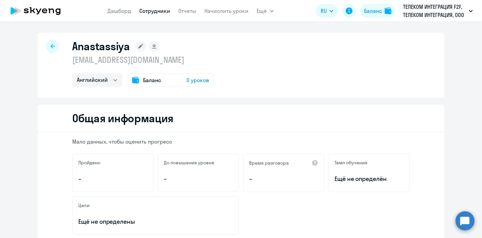
click at [200, 80] on span "0 уроков" at bounding box center [198, 80] width 23 height 8
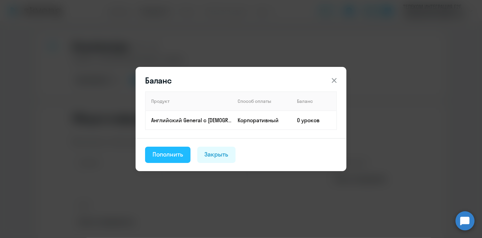
click at [174, 153] on div "Пополнить" at bounding box center [168, 154] width 31 height 9
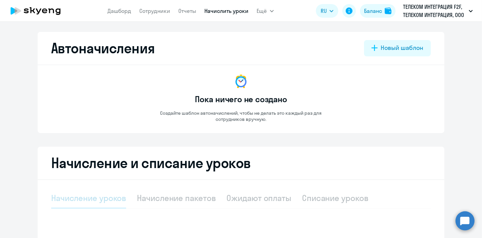
select select "10"
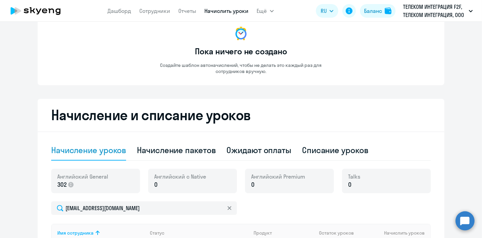
scroll to position [75, 0]
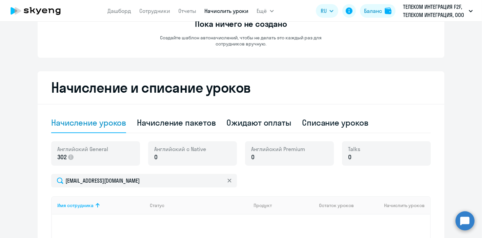
click at [174, 158] on p "0" at bounding box center [180, 157] width 52 height 9
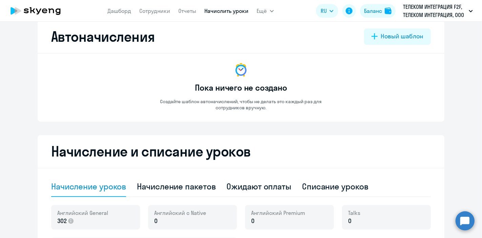
scroll to position [0, 0]
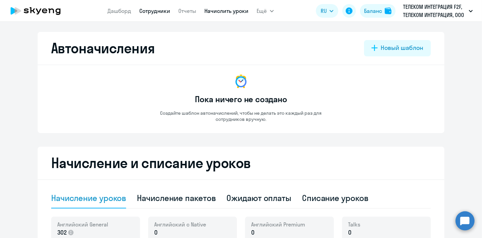
click at [156, 11] on link "Сотрудники" at bounding box center [155, 10] width 31 height 7
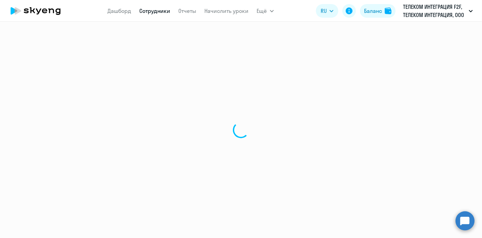
select select "30"
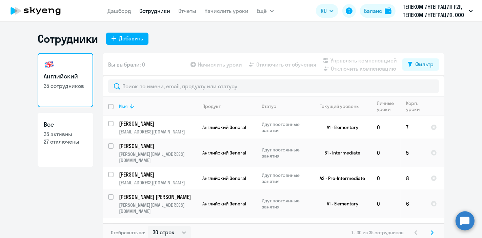
click at [131, 110] on th "Имя" at bounding box center [155, 106] width 83 height 20
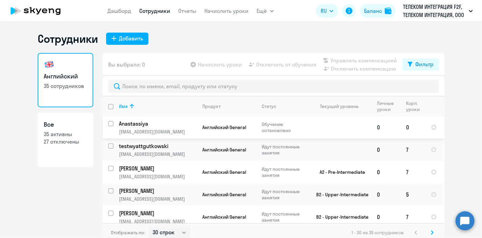
click at [108, 123] on input "select row 4135149" at bounding box center [115, 128] width 14 height 14
checkbox input "true"
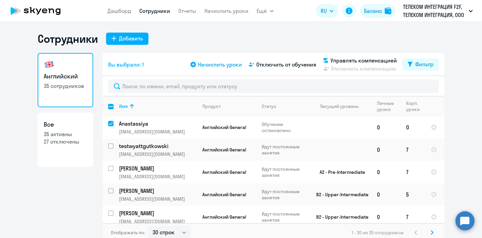
click at [223, 65] on span "Начислить уроки" at bounding box center [220, 64] width 44 height 8
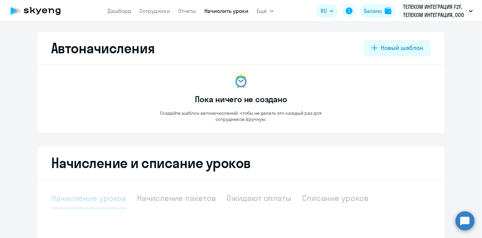
select select "10"
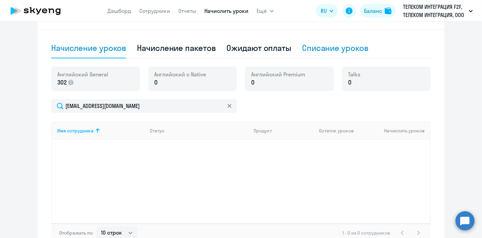
scroll to position [113, 0]
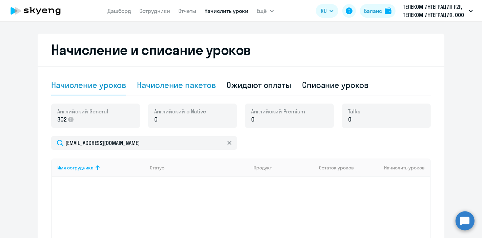
click at [178, 88] on div "Начисление пакетов" at bounding box center [176, 84] width 79 height 11
select select "10"
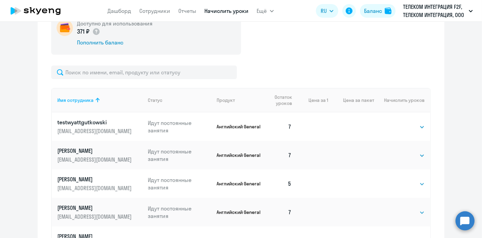
scroll to position [188, 0]
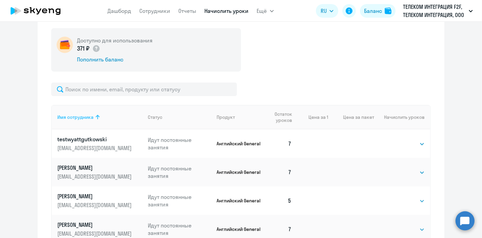
click at [77, 114] on div "Имя сотрудника" at bounding box center [75, 117] width 36 height 6
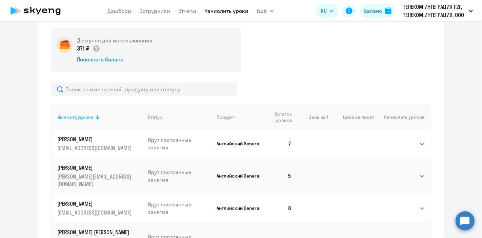
click at [95, 121] on th "Имя сотрудника" at bounding box center [97, 117] width 91 height 24
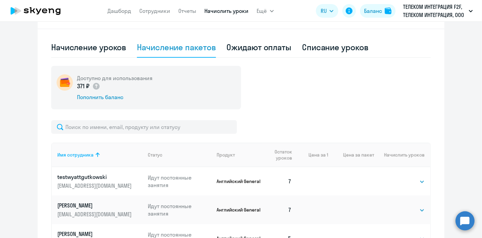
scroll to position [0, 0]
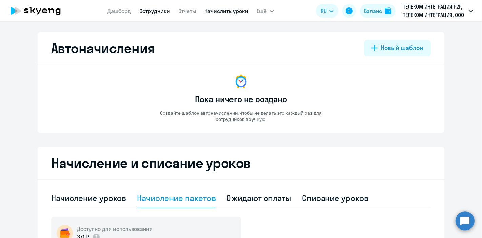
click at [145, 14] on link "Сотрудники" at bounding box center [155, 10] width 31 height 7
select select "30"
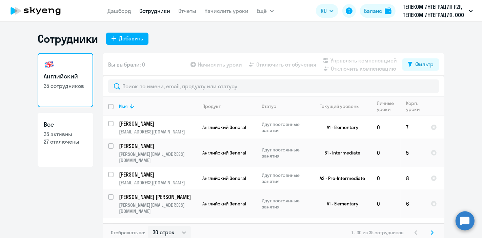
click at [55, 135] on p "35 активны" at bounding box center [65, 133] width 43 height 7
select select "30"
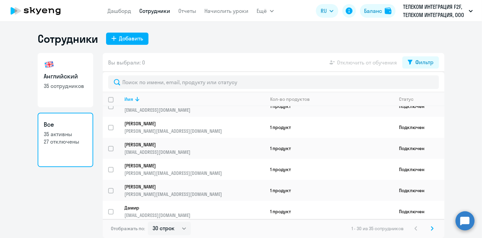
scroll to position [490, 0]
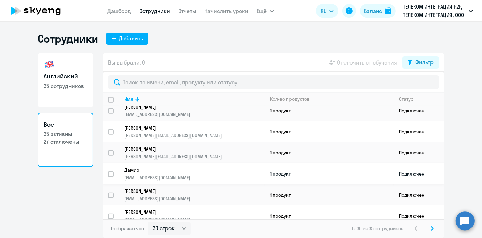
click at [204, 174] on p "[EMAIL_ADDRESS][DOMAIN_NAME]" at bounding box center [194, 177] width 140 height 6
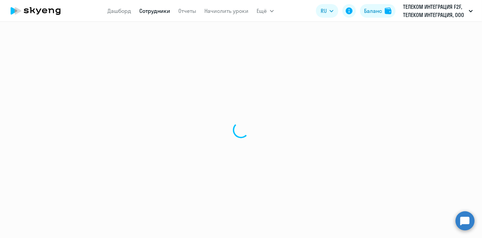
select select "english"
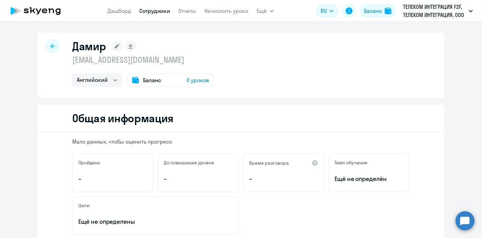
click at [200, 82] on span "0 уроков" at bounding box center [198, 80] width 23 height 8
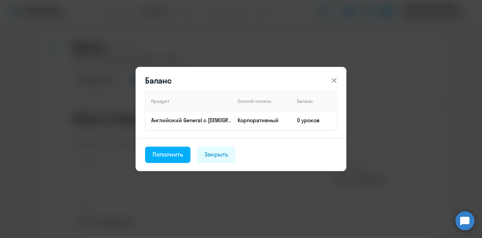
click at [197, 115] on td "Английский General с [DEMOGRAPHIC_DATA] преподавателем" at bounding box center [189, 120] width 87 height 19
click at [232, 119] on td "Английский General с [DEMOGRAPHIC_DATA] преподавателем" at bounding box center [189, 120] width 87 height 19
click at [169, 153] on div "Пополнить" at bounding box center [168, 154] width 31 height 9
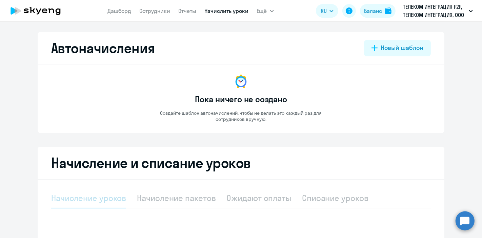
select select "10"
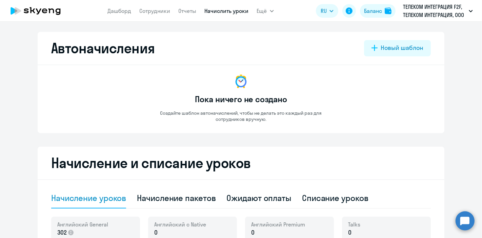
scroll to position [75, 0]
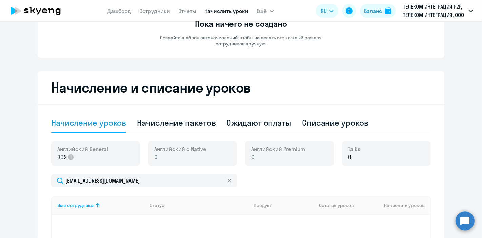
drag, startPoint x: 150, startPoint y: 153, endPoint x: 156, endPoint y: 153, distance: 6.1
click at [152, 153] on div "Английский с Native 0" at bounding box center [192, 153] width 89 height 24
click at [159, 155] on p "0" at bounding box center [180, 157] width 52 height 9
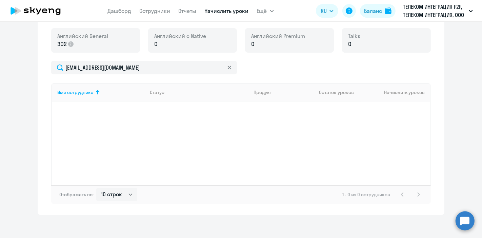
scroll to position [151, 0]
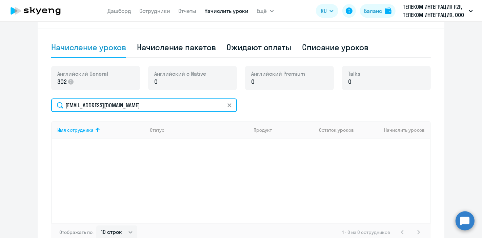
drag, startPoint x: 137, startPoint y: 108, endPoint x: 60, endPoint y: 108, distance: 77.3
click at [60, 108] on input "[EMAIL_ADDRESS][DOMAIN_NAME]" at bounding box center [144, 105] width 186 height 14
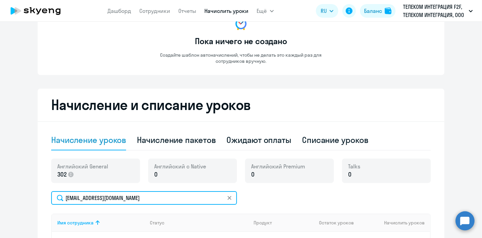
scroll to position [0, 0]
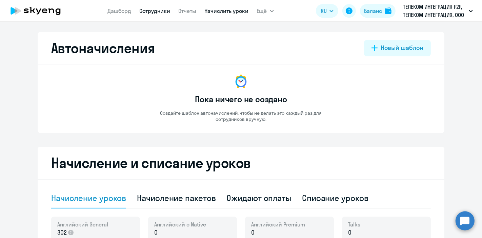
click at [152, 11] on link "Сотрудники" at bounding box center [155, 10] width 31 height 7
select select "30"
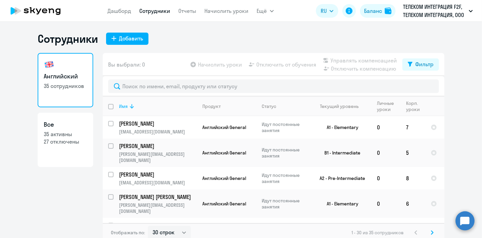
click at [130, 107] on icon at bounding box center [132, 106] width 4 height 4
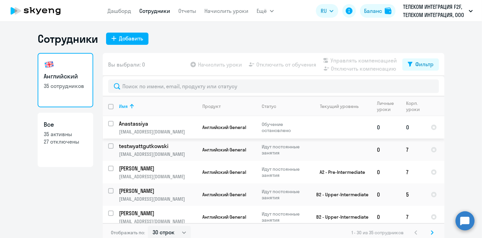
click at [173, 127] on td "Anastassiya [EMAIL_ADDRESS][DOMAIN_NAME]" at bounding box center [155, 127] width 83 height 22
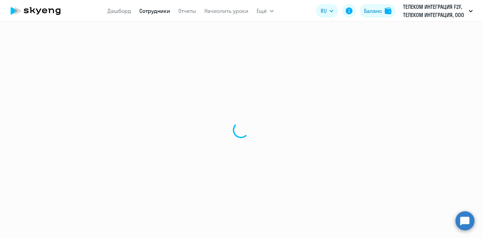
select select "english"
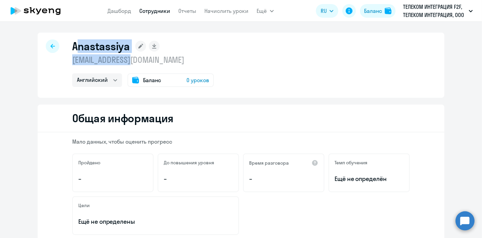
drag, startPoint x: 111, startPoint y: 62, endPoint x: 52, endPoint y: 60, distance: 59.0
click at [52, 60] on div "Anastassiya [EMAIL_ADDRESS][DOMAIN_NAME] Английский Баланс 0 уроков" at bounding box center [241, 65] width 407 height 65
click at [185, 57] on p "[EMAIL_ADDRESS][DOMAIN_NAME]" at bounding box center [143, 59] width 142 height 11
drag, startPoint x: 139, startPoint y: 61, endPoint x: 68, endPoint y: 61, distance: 71.2
click at [68, 61] on div "Anastassiya [EMAIL_ADDRESS][DOMAIN_NAME] Английский Баланс 0 уроков" at bounding box center [241, 65] width 407 height 65
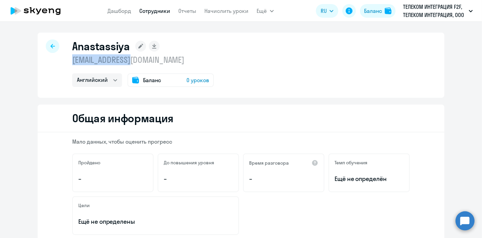
copy p "[EMAIL_ADDRESS][DOMAIN_NAME]"
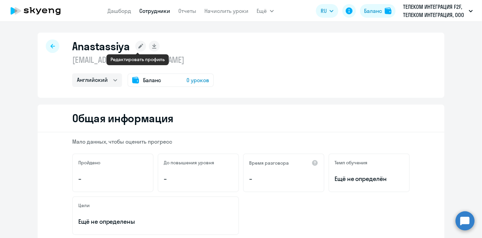
click at [138, 48] on icon at bounding box center [140, 46] width 5 height 5
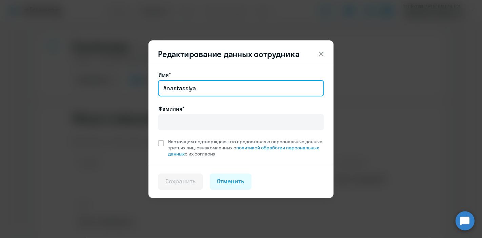
drag, startPoint x: 238, startPoint y: 92, endPoint x: 111, endPoint y: 92, distance: 127.5
click at [111, 92] on div "Редактирование данных сотрудника Имя* [PERSON_NAME]* Настоящим подтверждаю, что…" at bounding box center [241, 119] width 328 height 190
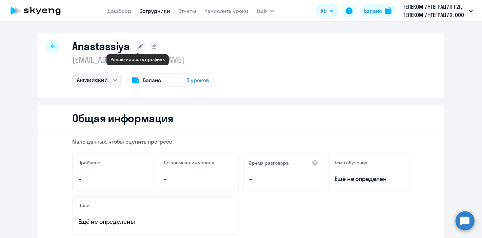
click at [137, 45] on rect at bounding box center [140, 46] width 11 height 11
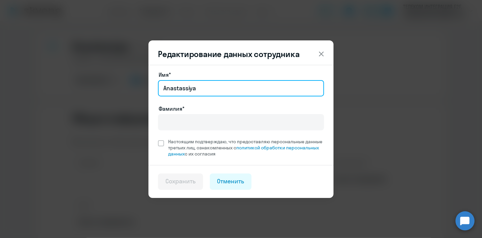
drag, startPoint x: 221, startPoint y: 88, endPoint x: 159, endPoint y: 90, distance: 62.1
click at [159, 90] on input "Anastassiya" at bounding box center [241, 88] width 166 height 16
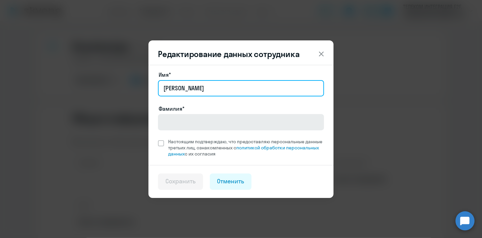
type input "[PERSON_NAME]"
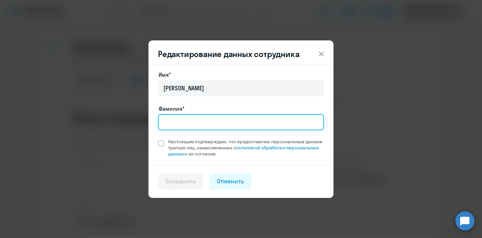
click at [185, 118] on input "Фамилия*" at bounding box center [241, 122] width 166 height 16
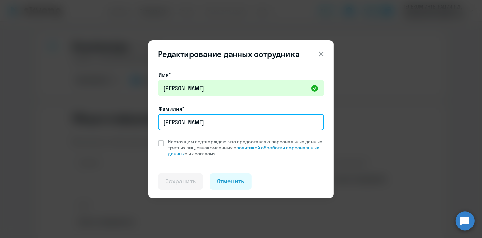
type input "[PERSON_NAME]"
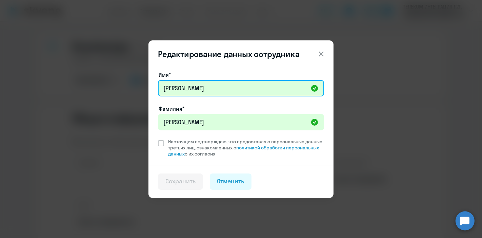
drag, startPoint x: 230, startPoint y: 85, endPoint x: 125, endPoint y: 90, distance: 105.6
click at [125, 90] on div "Редактирование данных сотрудника Имя* [PERSON_NAME]* [PERSON_NAME] Настоящим по…" at bounding box center [241, 119] width 328 height 190
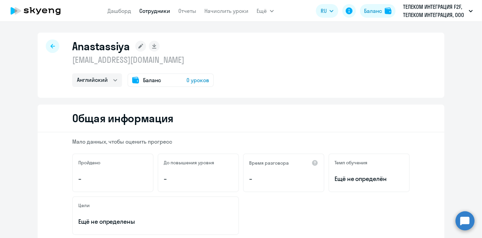
click at [142, 49] on rect at bounding box center [140, 46] width 11 height 11
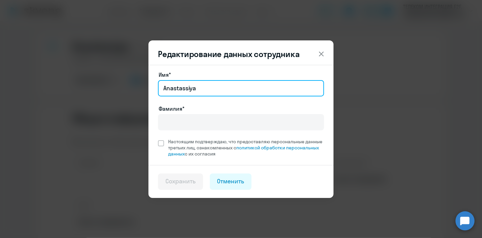
drag, startPoint x: 206, startPoint y: 87, endPoint x: 155, endPoint y: 88, distance: 50.6
click at [155, 88] on div "Имя* [PERSON_NAME]* Настоящим подтверждаю, что предоставляю персональные данные…" at bounding box center [241, 115] width 185 height 100
paste input "[PERSON_NAME]"
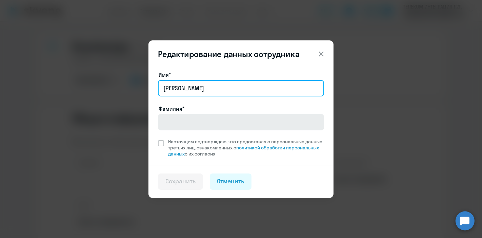
type input "[PERSON_NAME]"
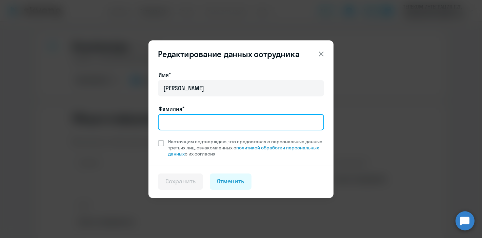
click at [178, 122] on input "Фамилия*" at bounding box center [241, 122] width 166 height 16
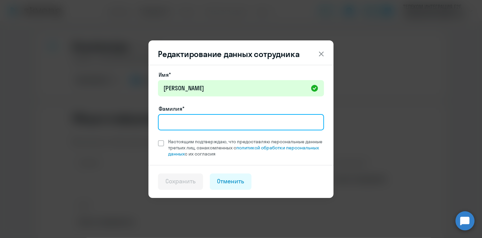
type input "[PERSON_NAME]"
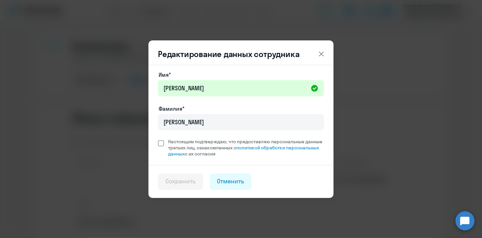
click at [159, 141] on span at bounding box center [161, 143] width 6 height 6
click at [158, 138] on input "Настоящим подтверждаю, что предоставляю персональные данные третьих лиц, ознако…" at bounding box center [158, 138] width 0 height 0
checkbox input "true"
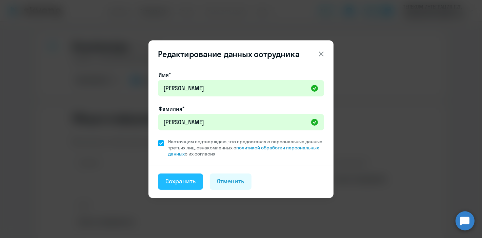
click at [179, 180] on div "Сохранить" at bounding box center [181, 181] width 30 height 9
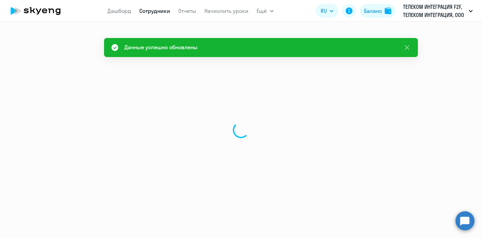
select select "english"
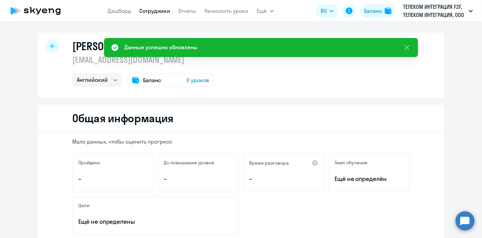
click at [241, 124] on div "Общая информация" at bounding box center [241, 118] width 407 height 28
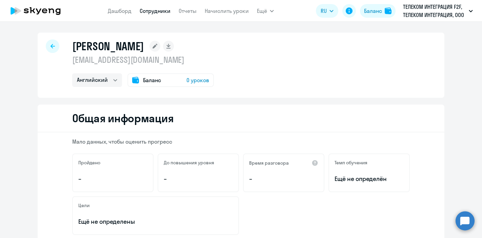
select select "english"
click at [94, 61] on p "[EMAIL_ADDRESS][DOMAIN_NAME]" at bounding box center [143, 59] width 142 height 11
click at [152, 12] on link "Сотрудники" at bounding box center [155, 10] width 31 height 7
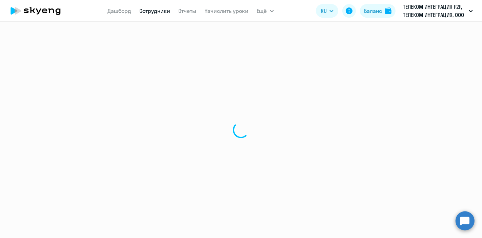
select select "30"
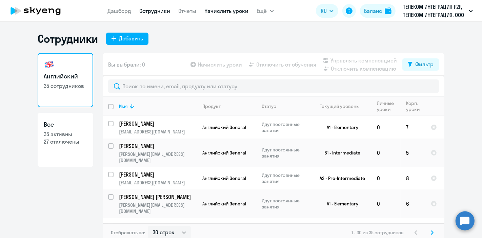
click at [223, 11] on link "Начислить уроки" at bounding box center [227, 10] width 44 height 7
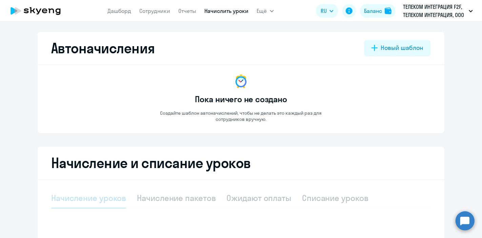
select select "10"
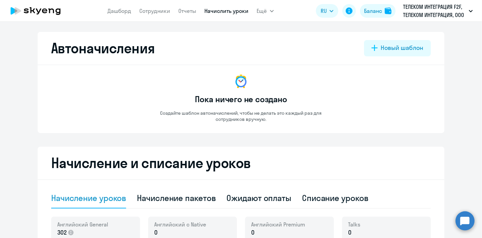
scroll to position [151, 0]
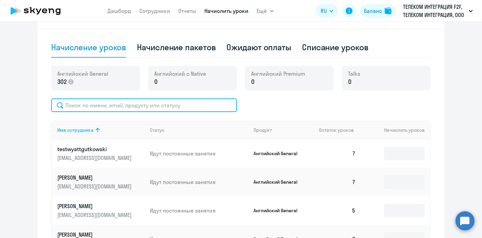
click at [121, 107] on input "text" at bounding box center [144, 105] width 186 height 14
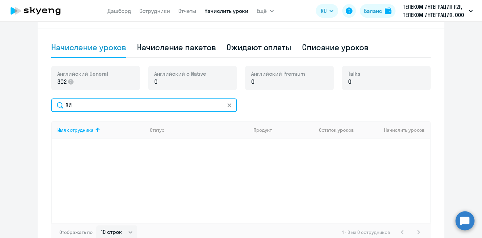
type input "В"
type input "[PERSON_NAME]"
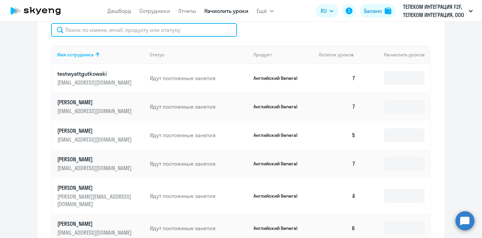
scroll to position [61, 0]
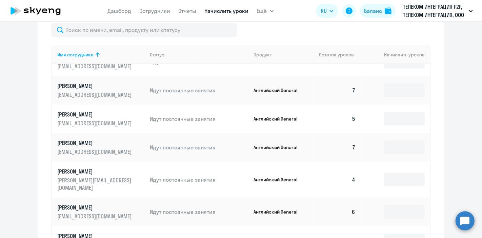
click at [459, 222] on circle at bounding box center [465, 220] width 19 height 19
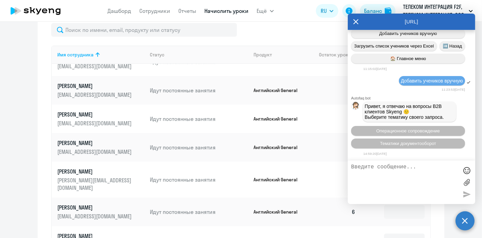
scroll to position [1840, 0]
click at [359, 168] on textarea at bounding box center [404, 182] width 107 height 37
type textarea "д"
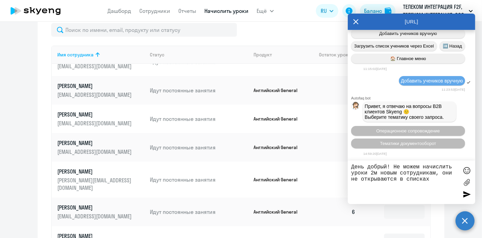
type textarea "День добрый! Не можем начислить уроки 2м новым сотрудникам, они не открываются …"
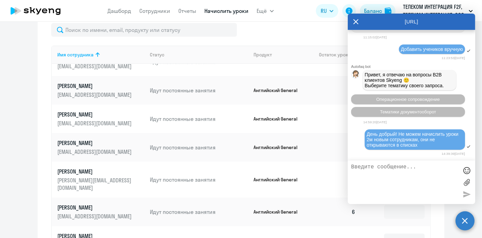
scroll to position [1926, 0]
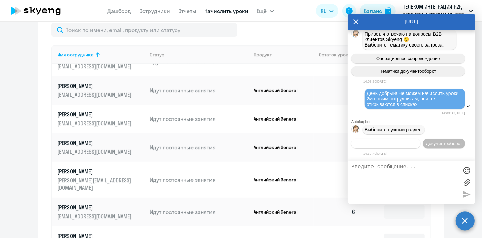
click at [415, 141] on span "Операционное сопровождение" at bounding box center [386, 143] width 64 height 5
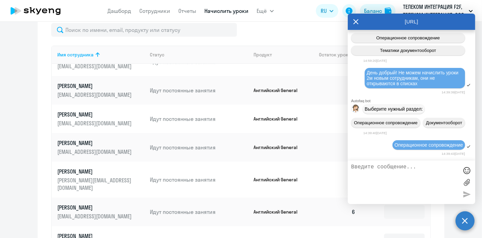
scroll to position [2000, 0]
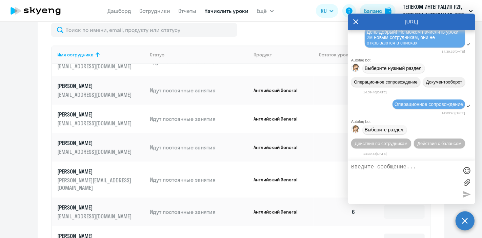
click at [408, 141] on span "Действия по сотрудникам" at bounding box center [381, 143] width 53 height 5
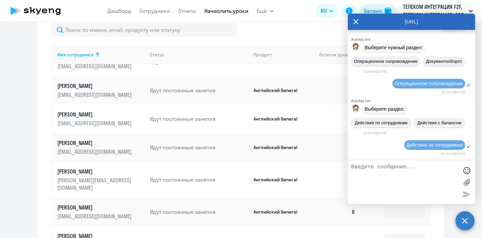
scroll to position [2101, 0]
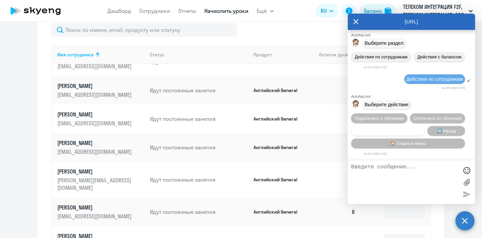
click at [368, 130] on span "Сотруднику нужна помощь" at bounding box center [388, 130] width 55 height 5
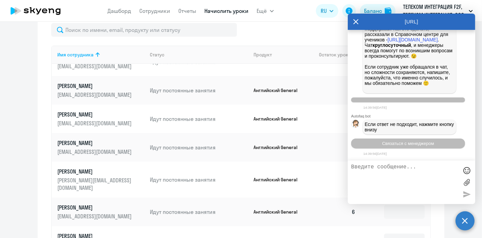
scroll to position [2339, 0]
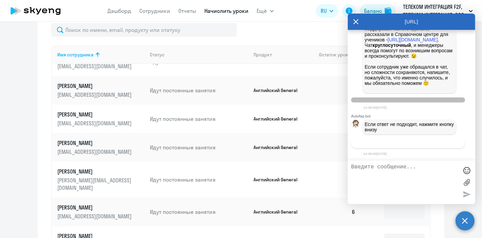
click at [400, 145] on span "Связаться с менеджером" at bounding box center [408, 143] width 52 height 5
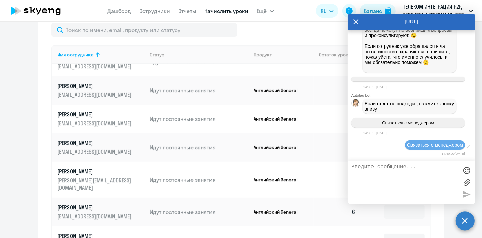
click at [357, 22] on icon at bounding box center [356, 21] width 5 height 5
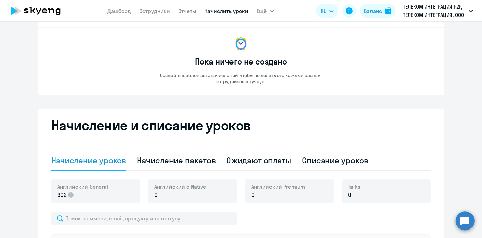
scroll to position [0, 0]
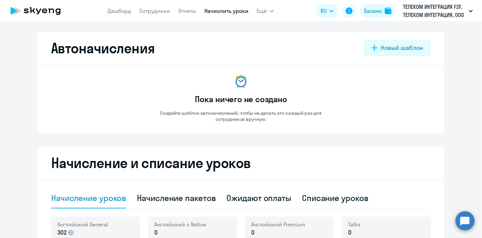
click at [116, 7] on app-menu-item-link "Дашборд" at bounding box center [120, 11] width 24 height 8
click at [118, 12] on link "Дашборд" at bounding box center [120, 10] width 24 height 7
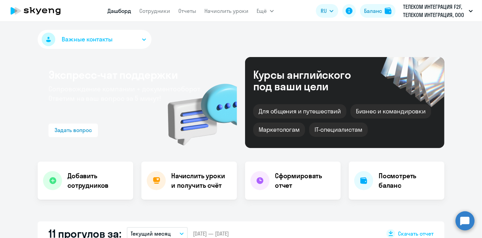
select select "30"
